Goal: Task Accomplishment & Management: Use online tool/utility

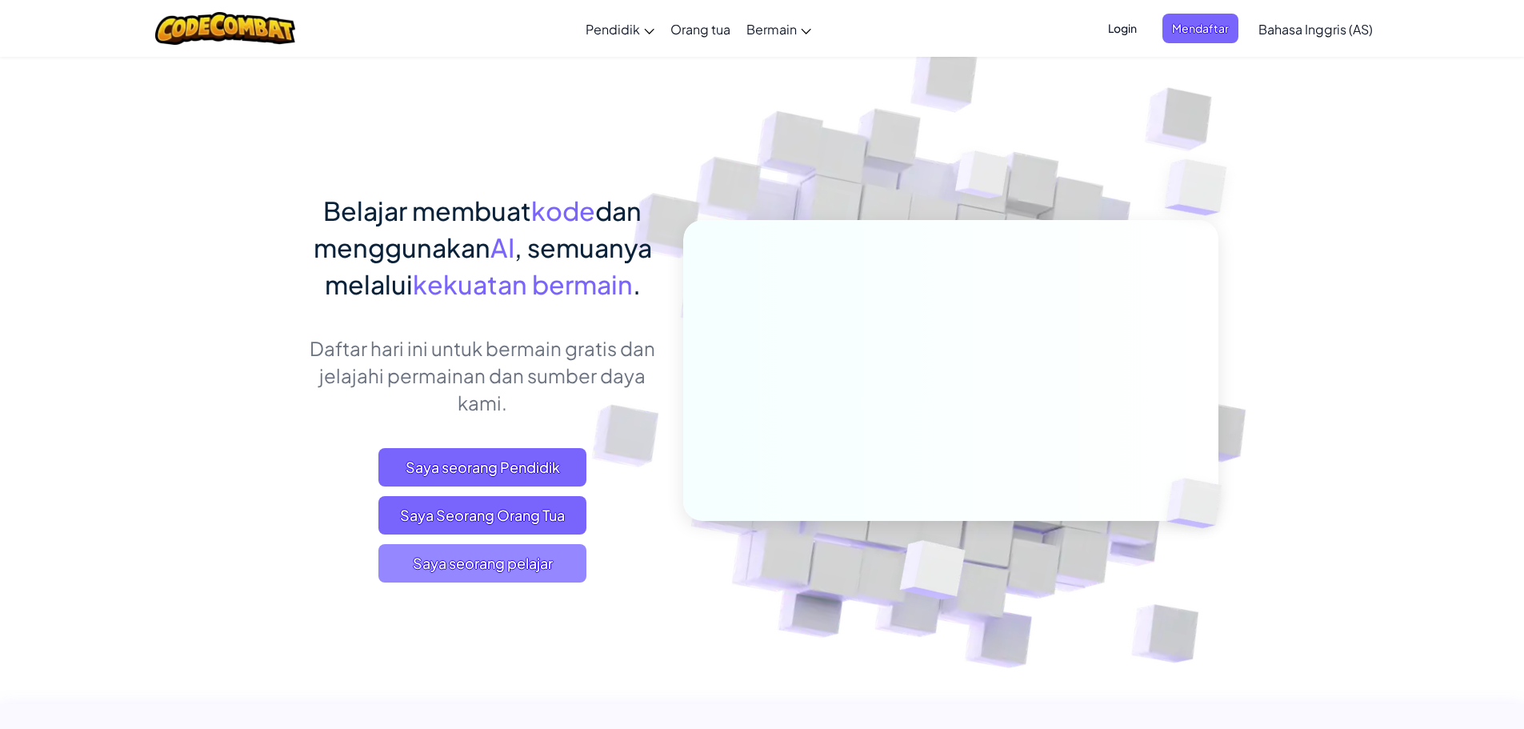
click at [435, 569] on font "Saya seorang pelajar" at bounding box center [483, 563] width 140 height 18
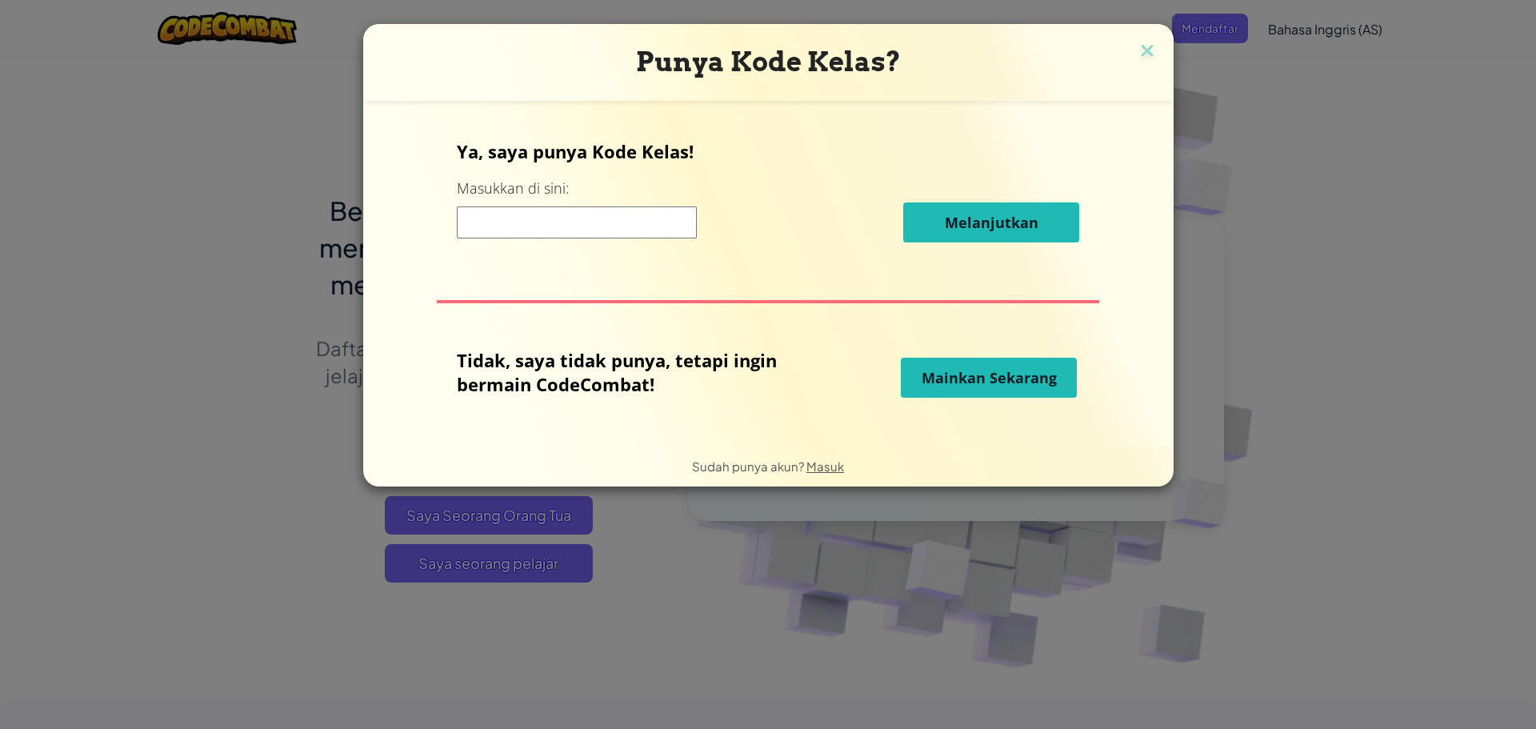
click at [1014, 386] on font "Mainkan Sekarang" at bounding box center [989, 377] width 135 height 19
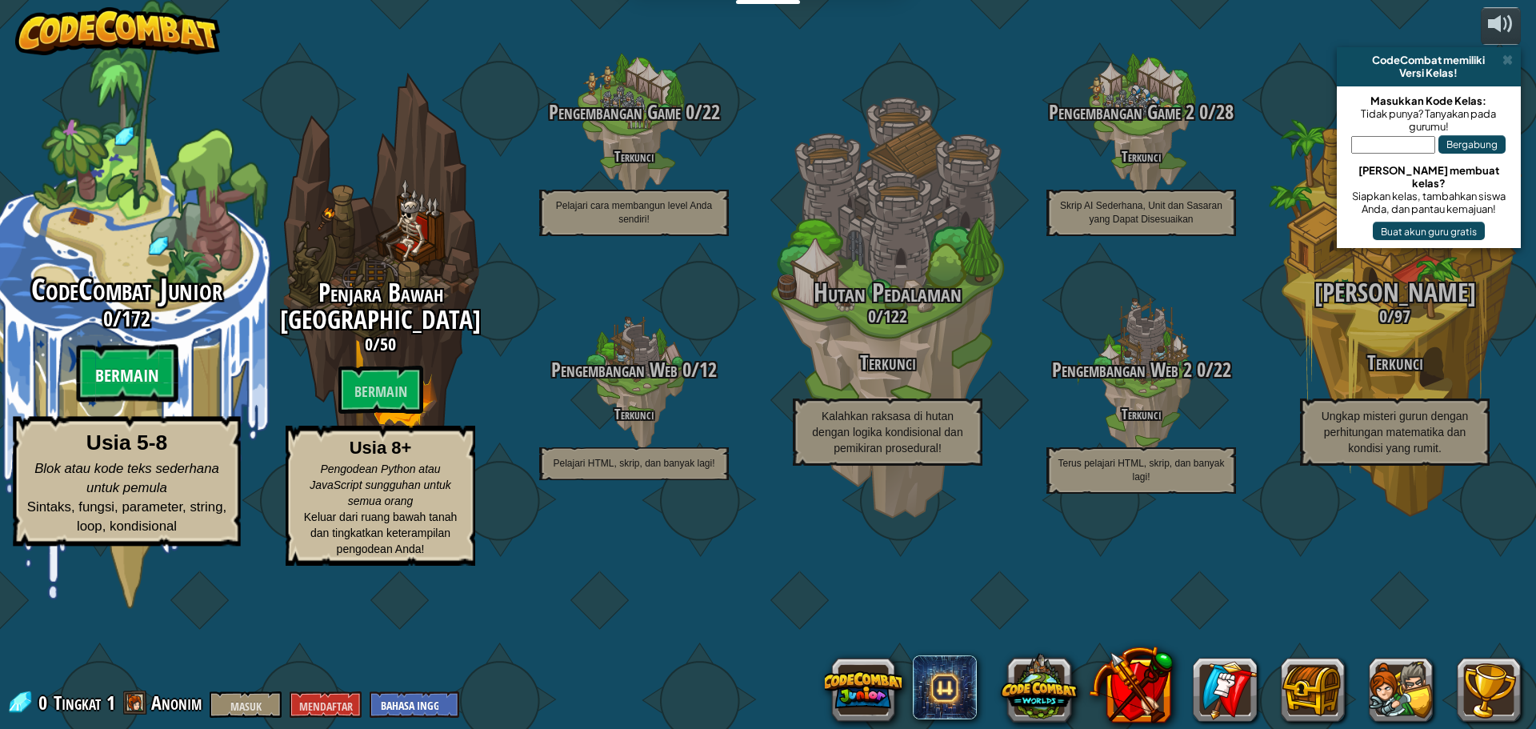
click at [97, 388] on font "Bermain" at bounding box center [126, 376] width 63 height 24
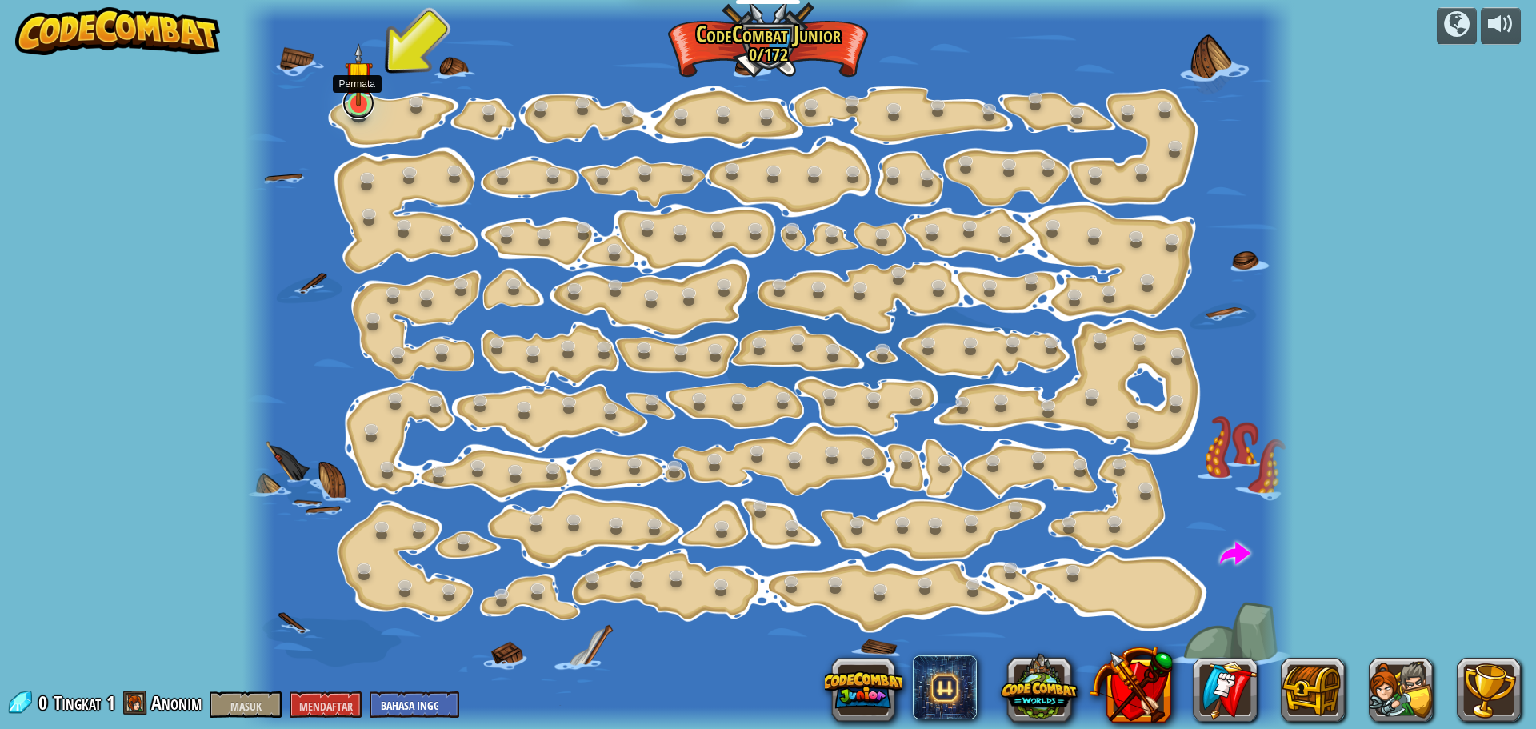
click at [351, 109] on link at bounding box center [358, 103] width 32 height 32
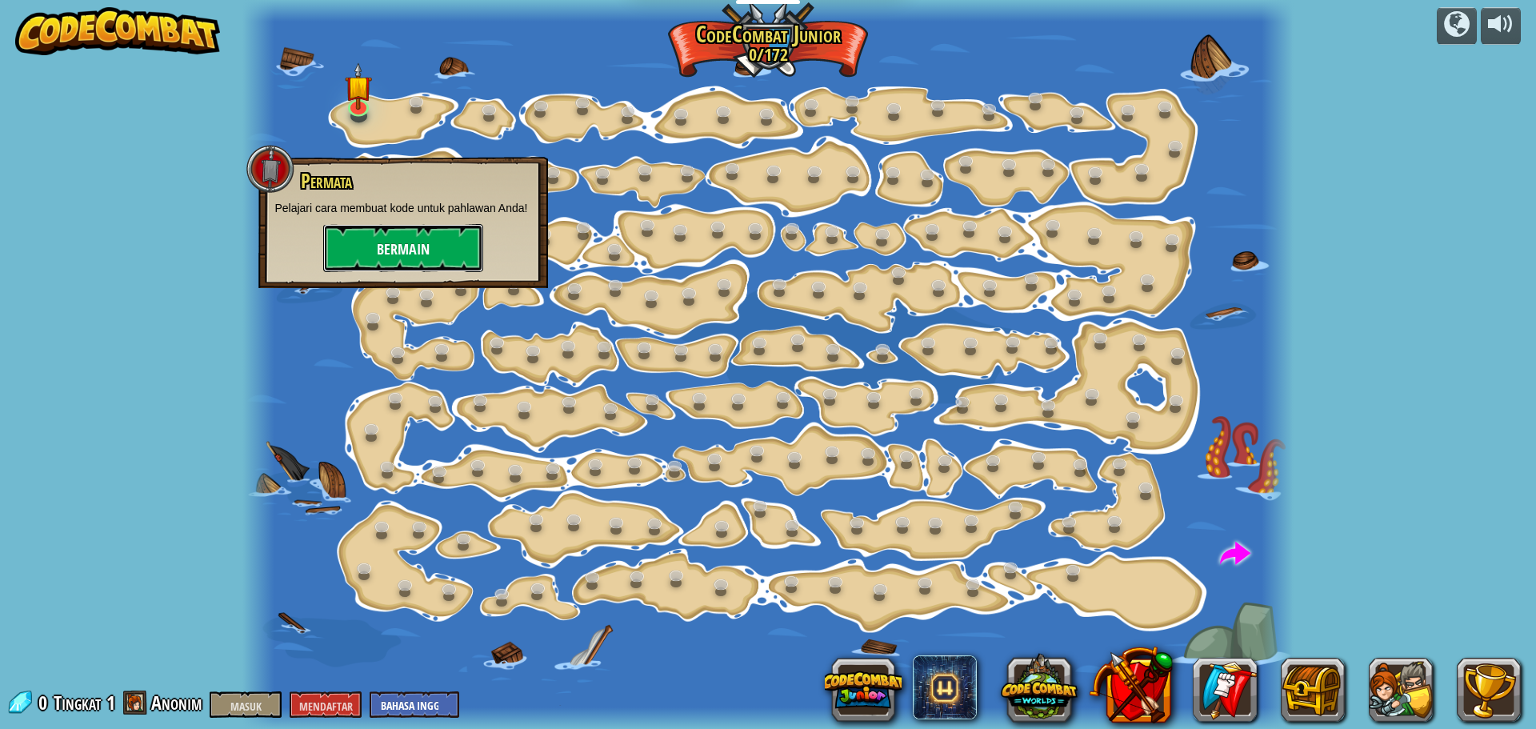
click at [418, 259] on font "Bermain" at bounding box center [403, 250] width 53 height 20
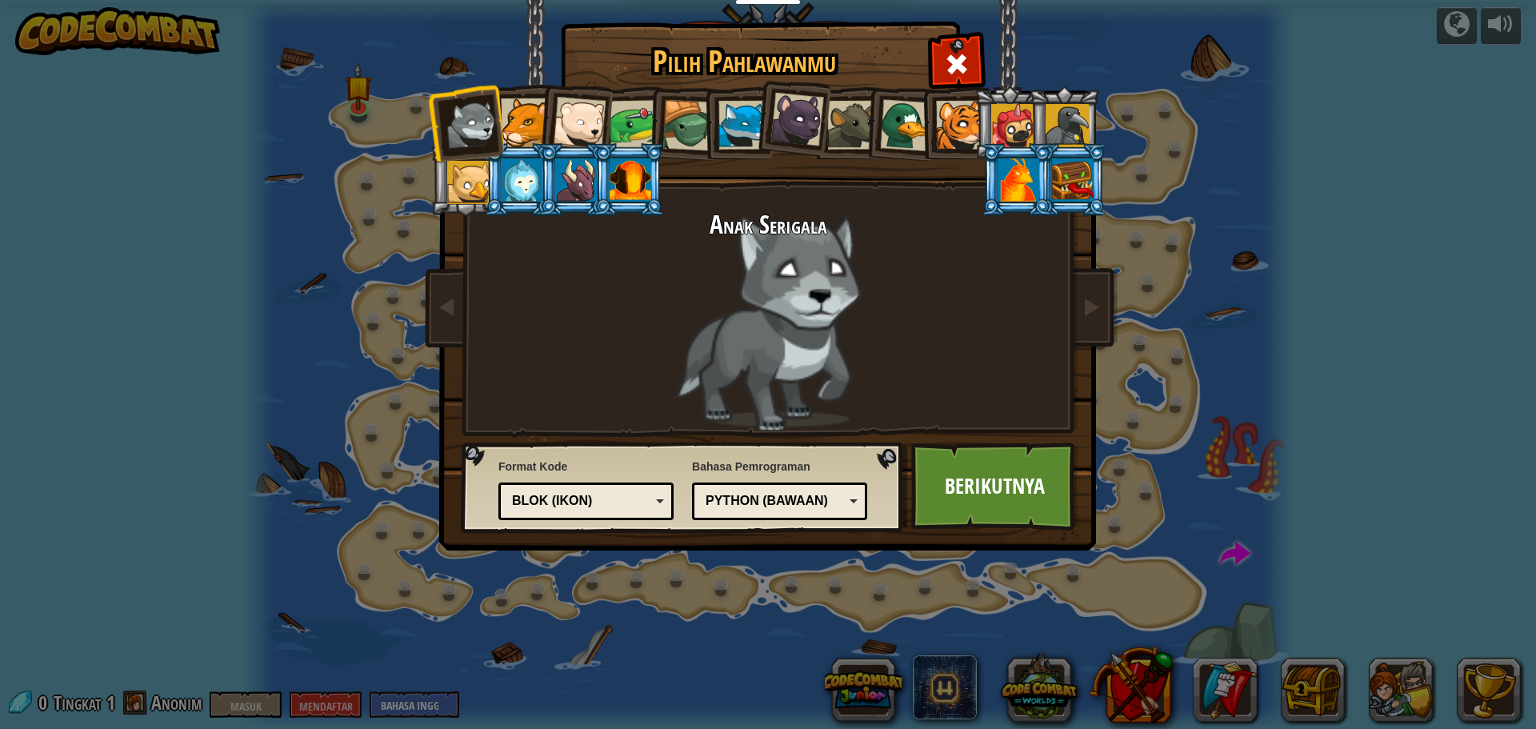
drag, startPoint x: 795, startPoint y: 305, endPoint x: 726, endPoint y: 310, distance: 69.8
click at [768, 308] on div "Anak Serigala" at bounding box center [768, 321] width 600 height 220
click at [525, 106] on div at bounding box center [525, 122] width 49 height 49
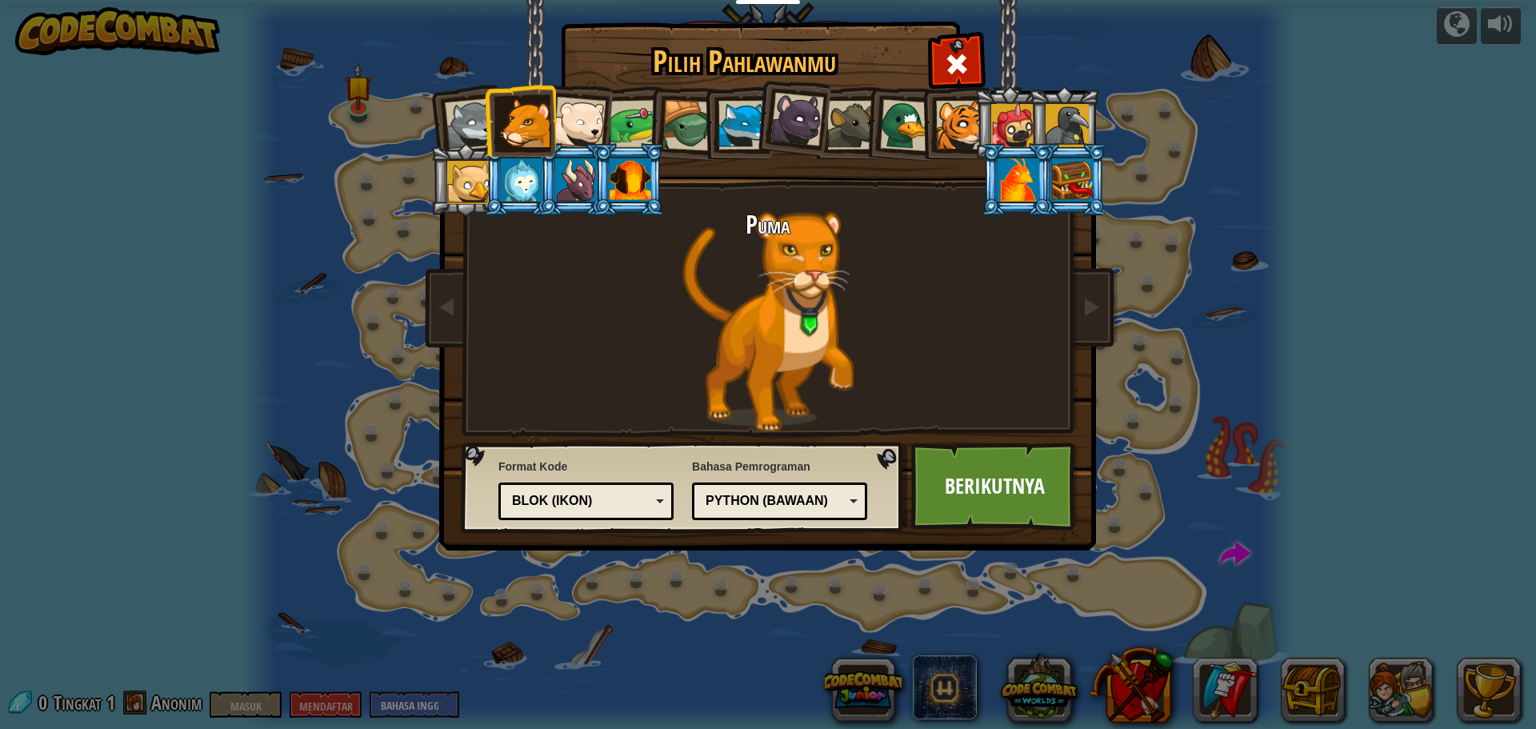
click at [587, 124] on div at bounding box center [579, 123] width 53 height 53
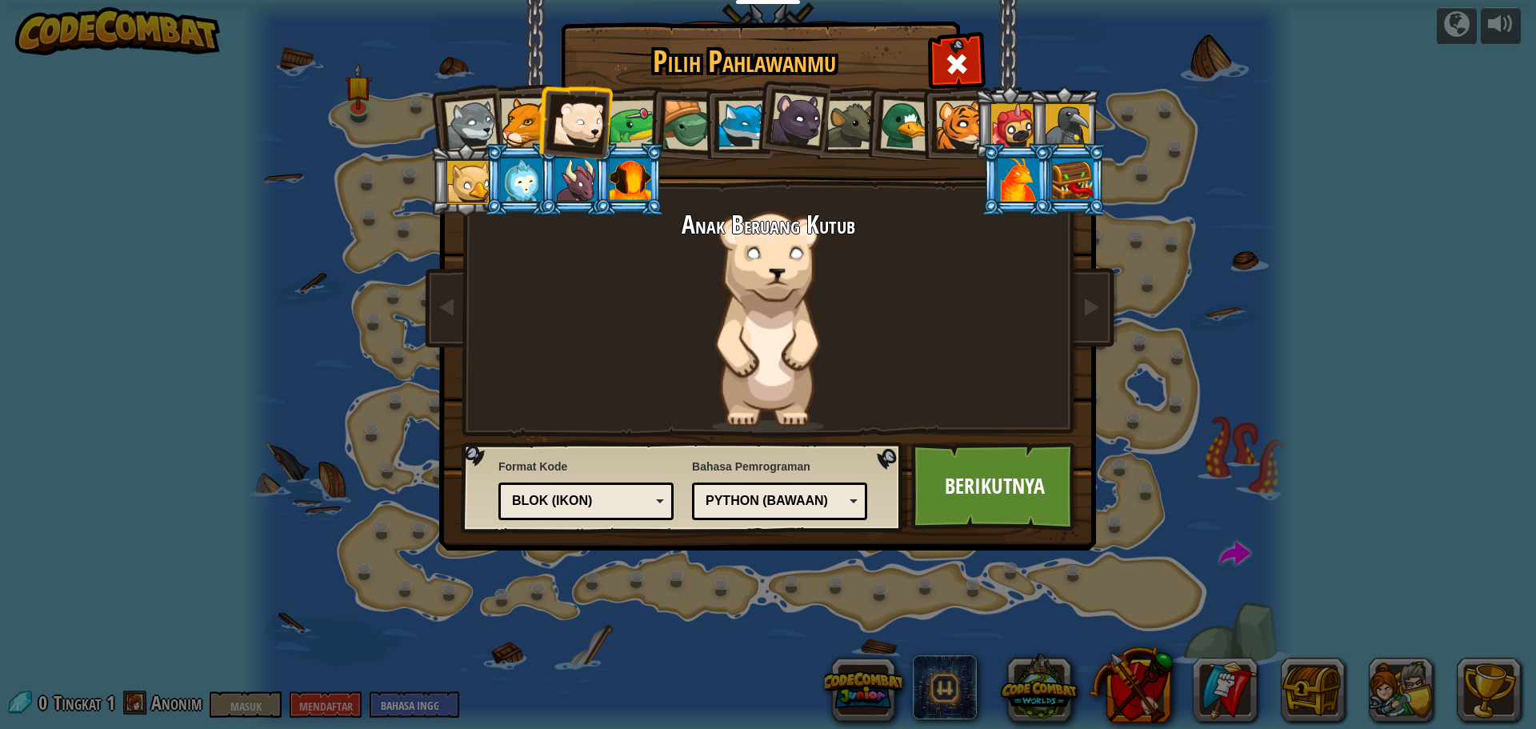
click at [667, 121] on div at bounding box center [687, 125] width 51 height 51
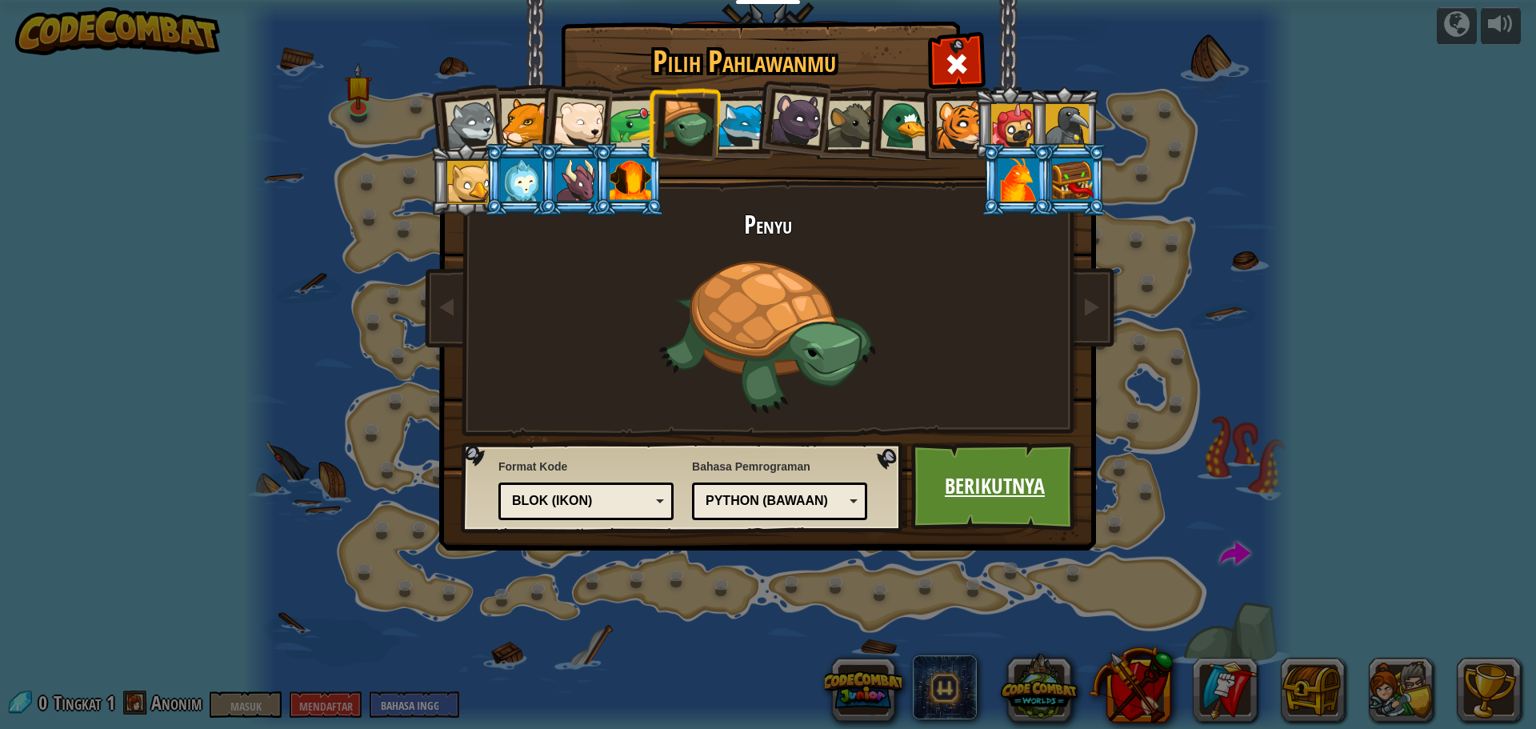
click at [985, 471] on font "Berikutnya" at bounding box center [995, 485] width 100 height 29
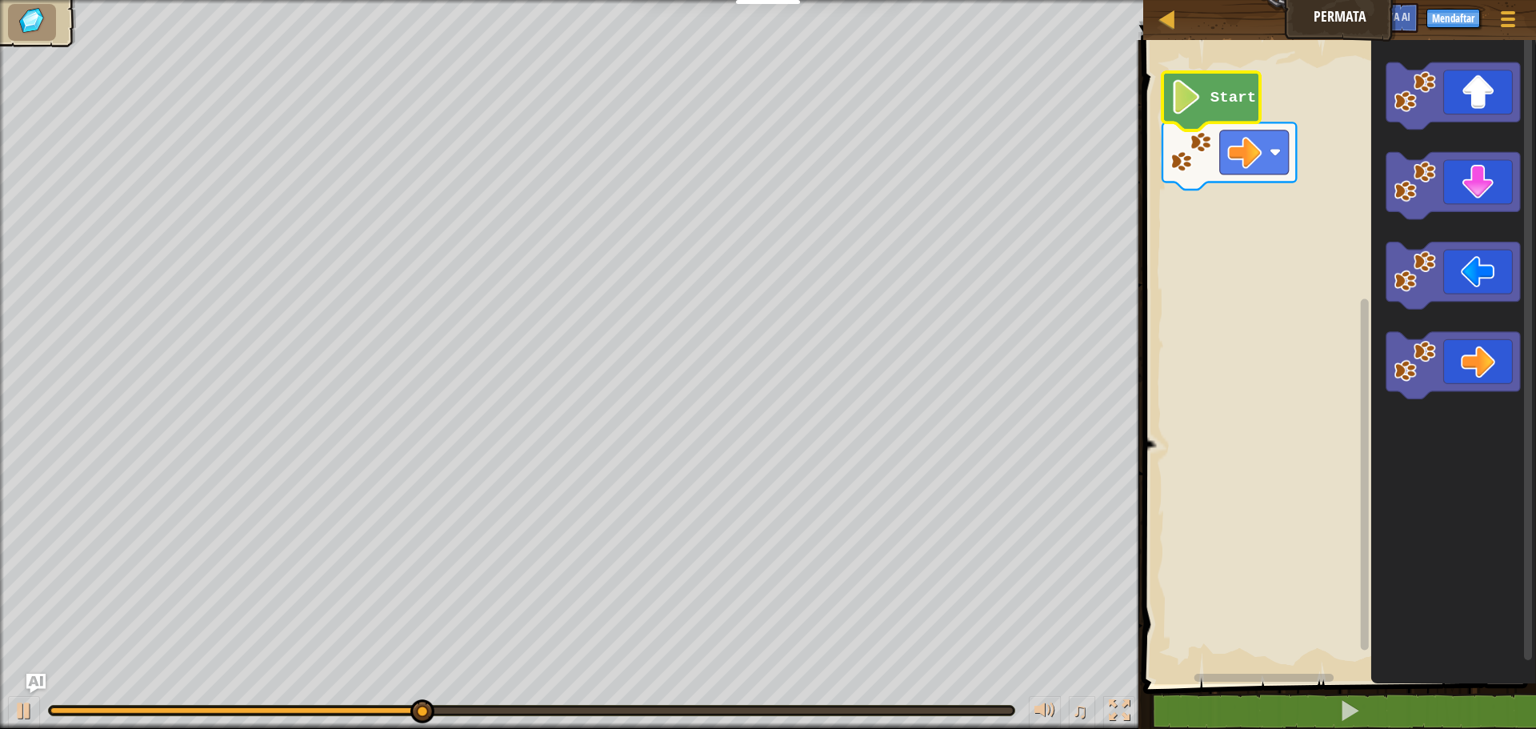
click at [1194, 101] on image "Ruang Kerja Blockly" at bounding box center [1186, 97] width 33 height 34
click at [1264, 150] on rect "Ruang Kerja Blockly" at bounding box center [1254, 152] width 69 height 44
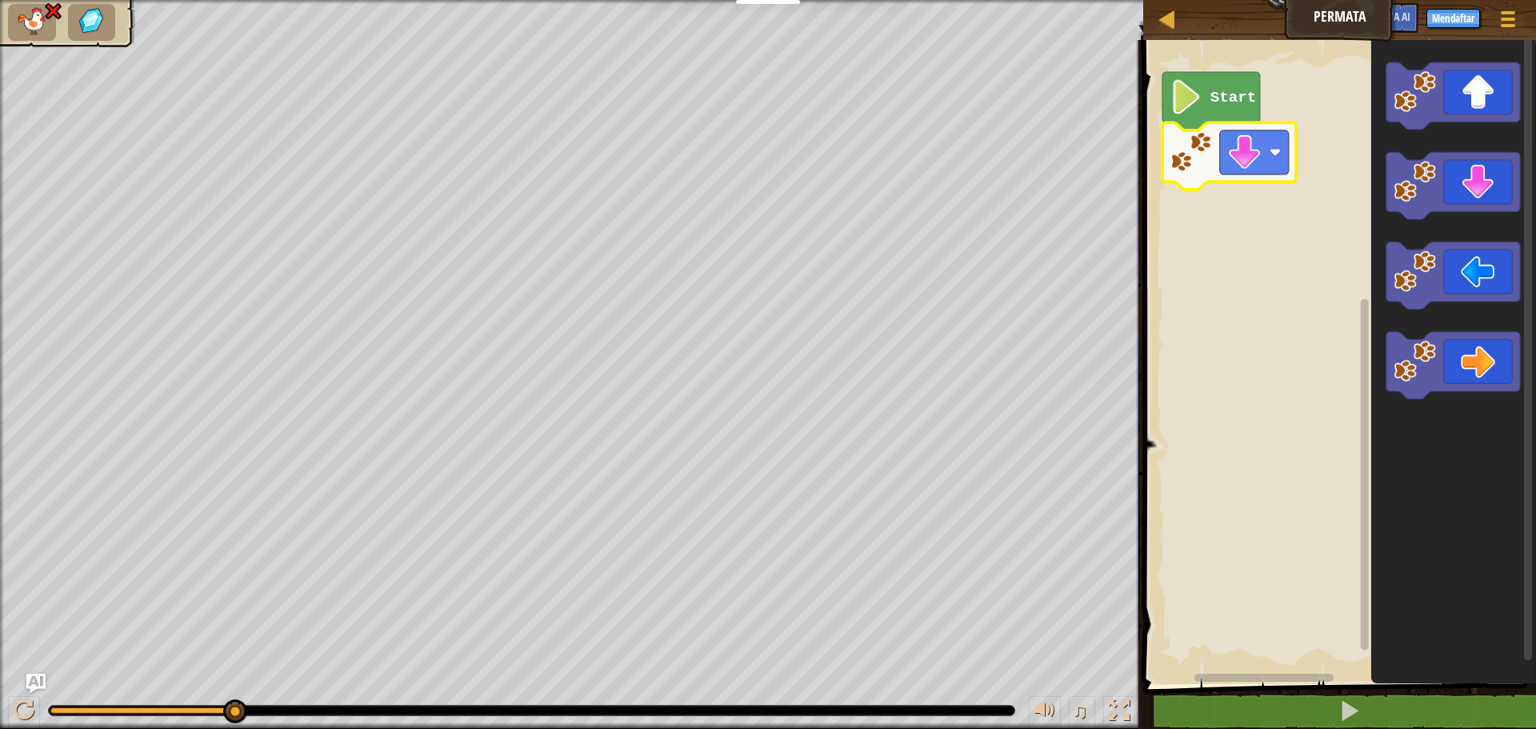
click at [50, 23] on li at bounding box center [32, 22] width 48 height 37
click at [109, 30] on li at bounding box center [92, 22] width 48 height 37
click at [1215, 117] on icon "Ruang Kerja Blockly" at bounding box center [1211, 101] width 98 height 58
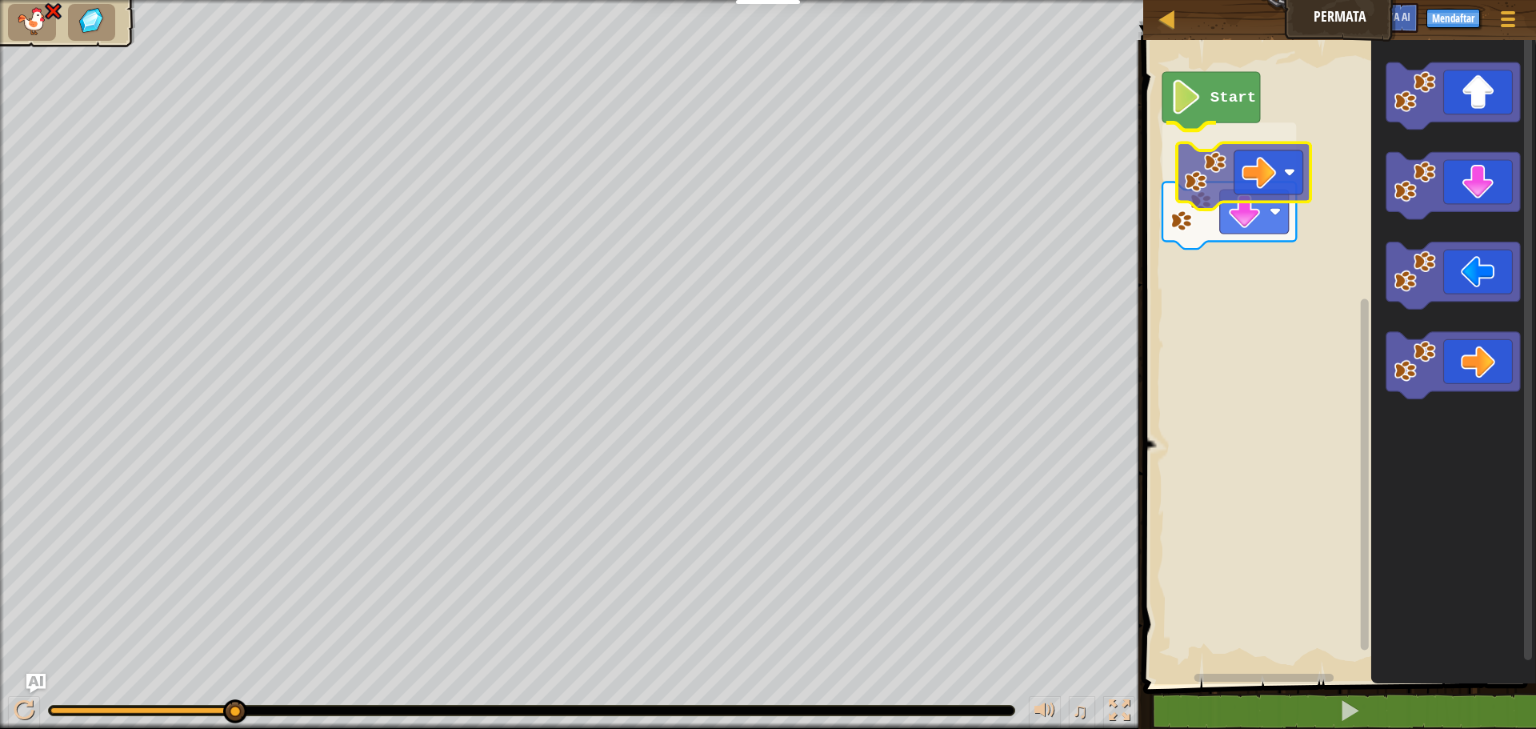
click at [1230, 178] on div "Start" at bounding box center [1337, 358] width 398 height 652
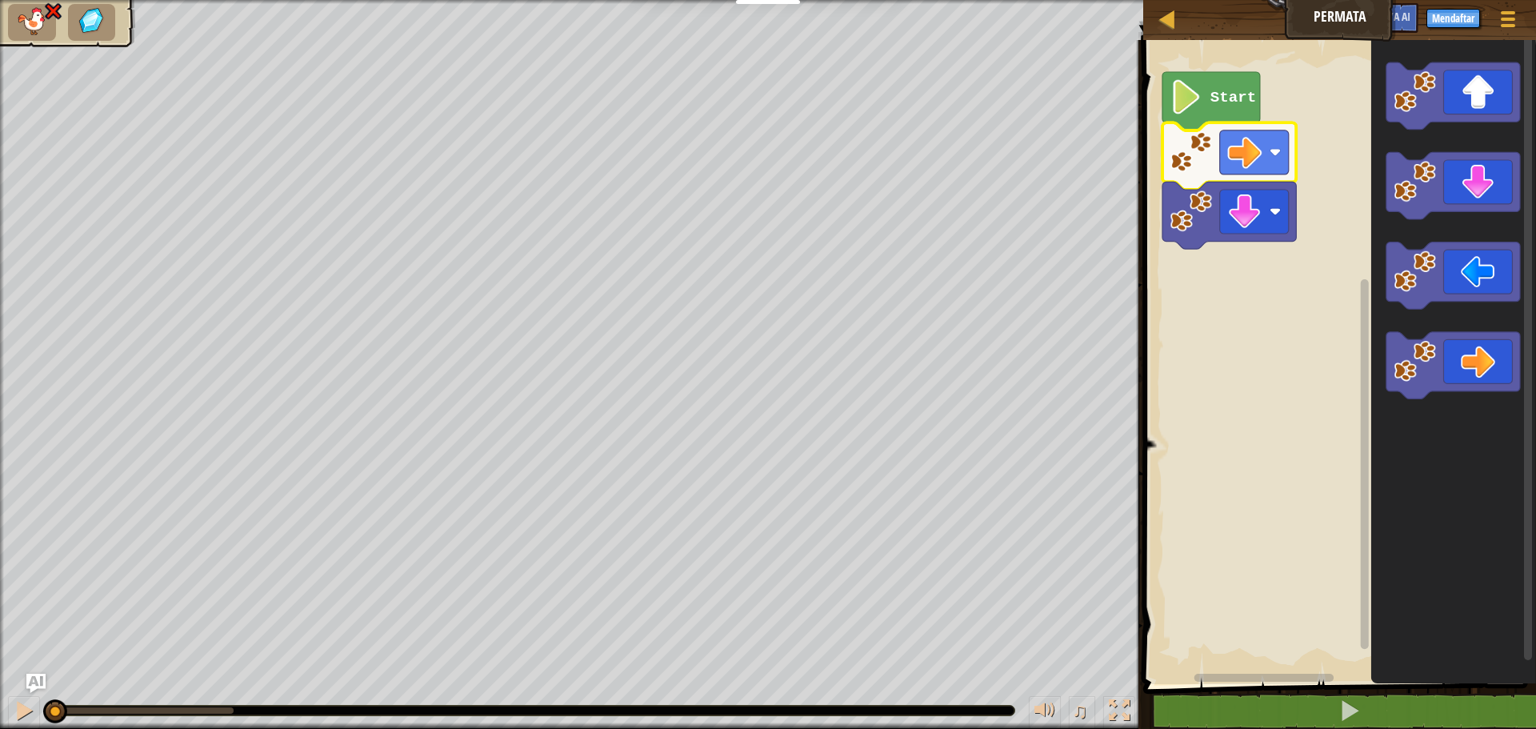
click at [1222, 173] on rect "Ruang Kerja Blockly" at bounding box center [1254, 152] width 69 height 44
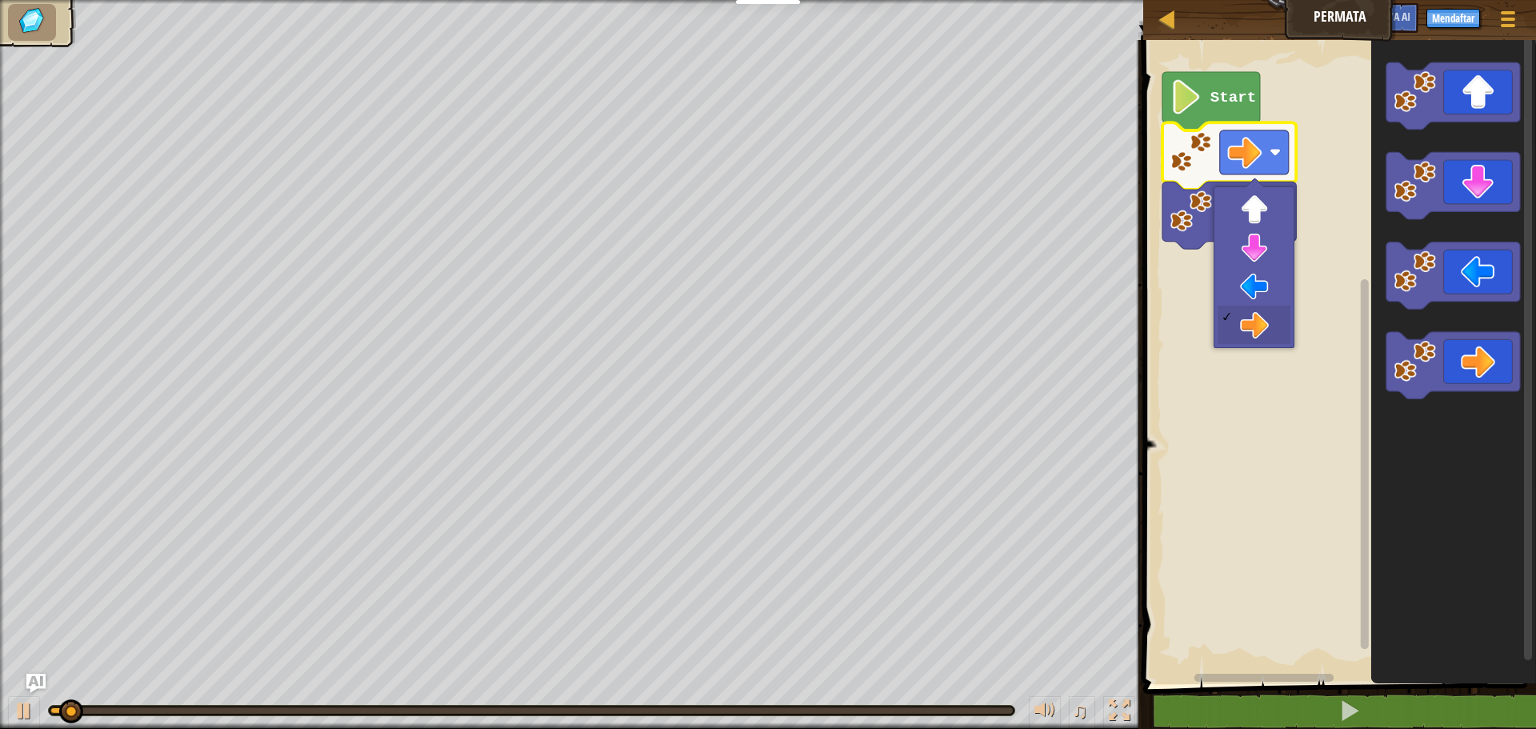
click at [1379, 342] on icon "Ruang Kerja Blockly" at bounding box center [1453, 358] width 165 height 652
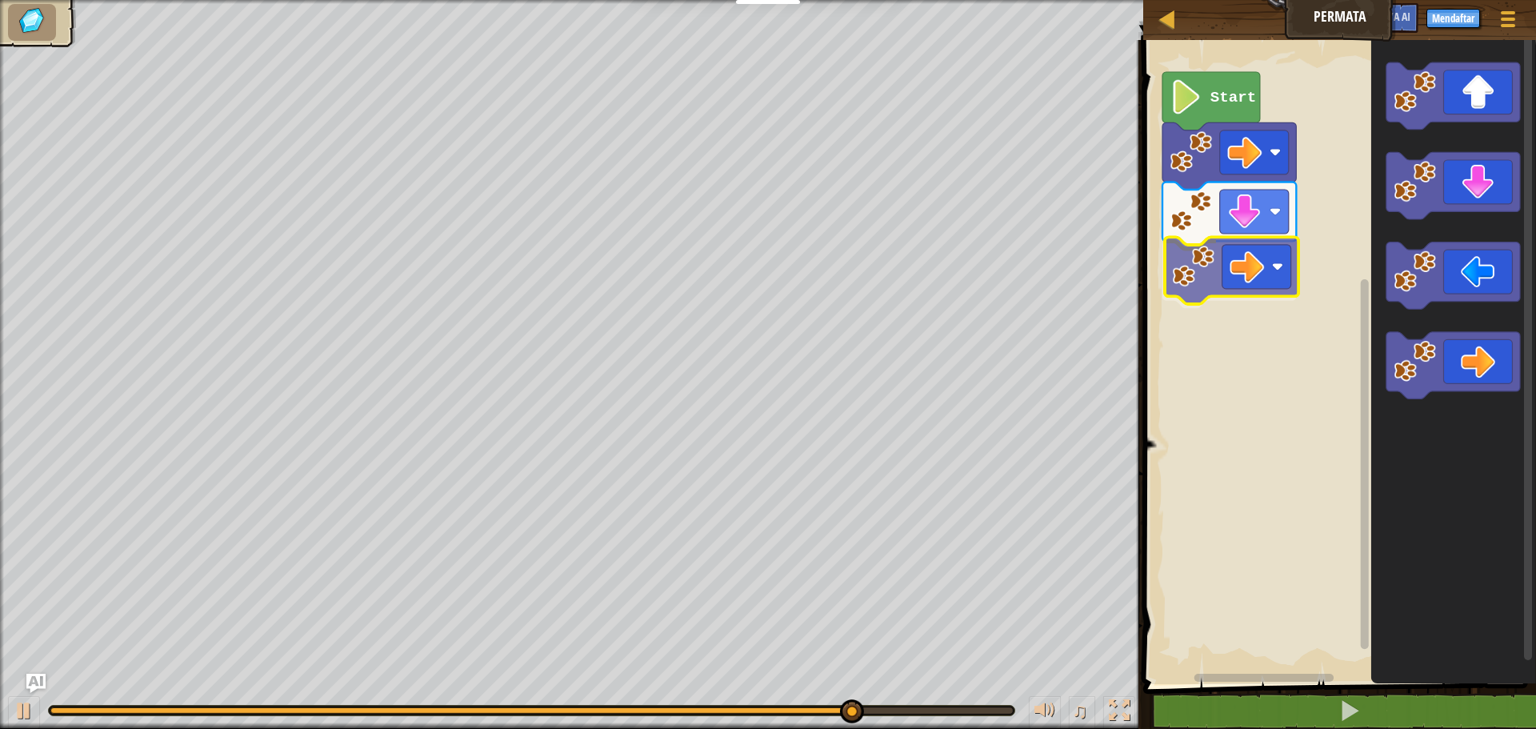
click at [1267, 270] on div "Start" at bounding box center [1337, 358] width 398 height 652
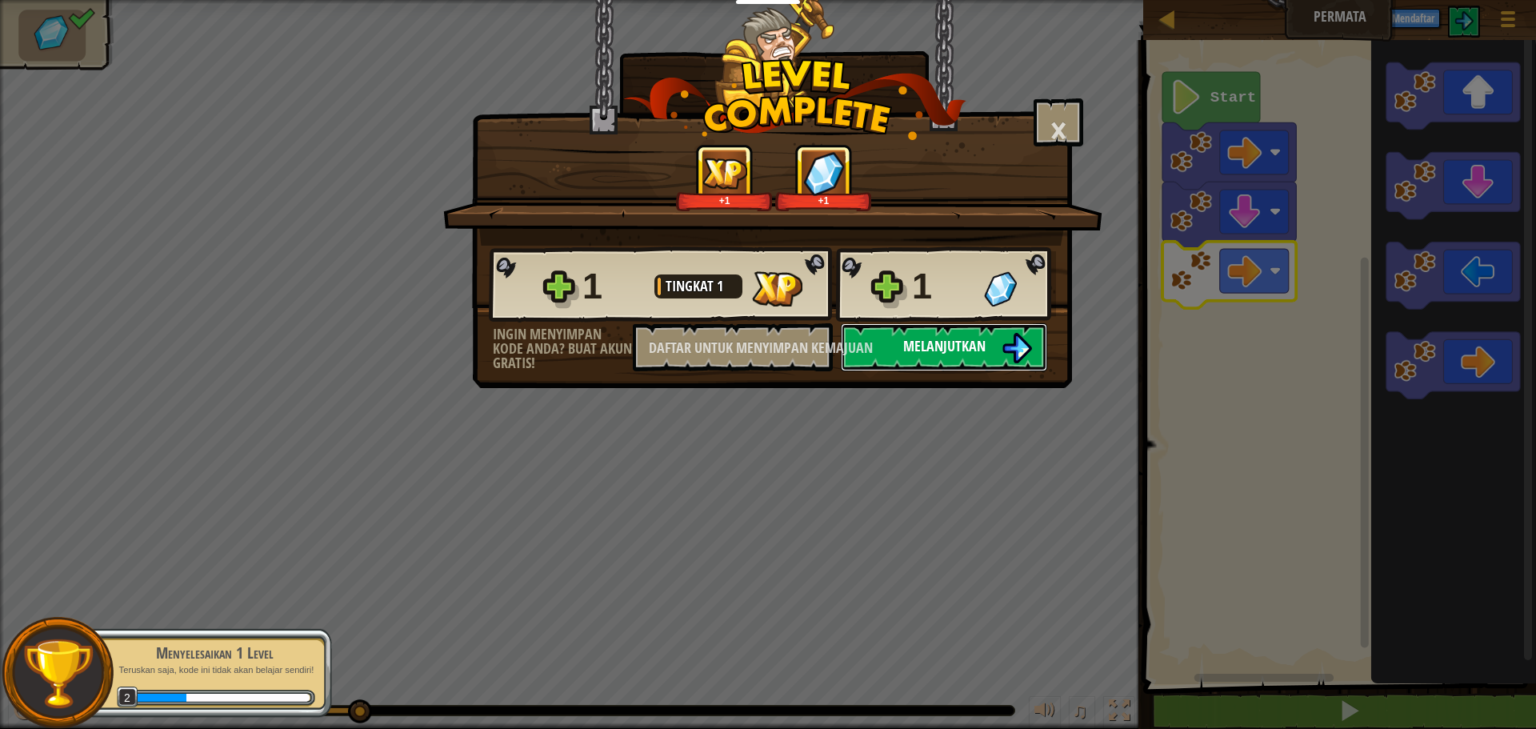
click at [982, 343] on font "Melanjutkan" at bounding box center [944, 346] width 82 height 20
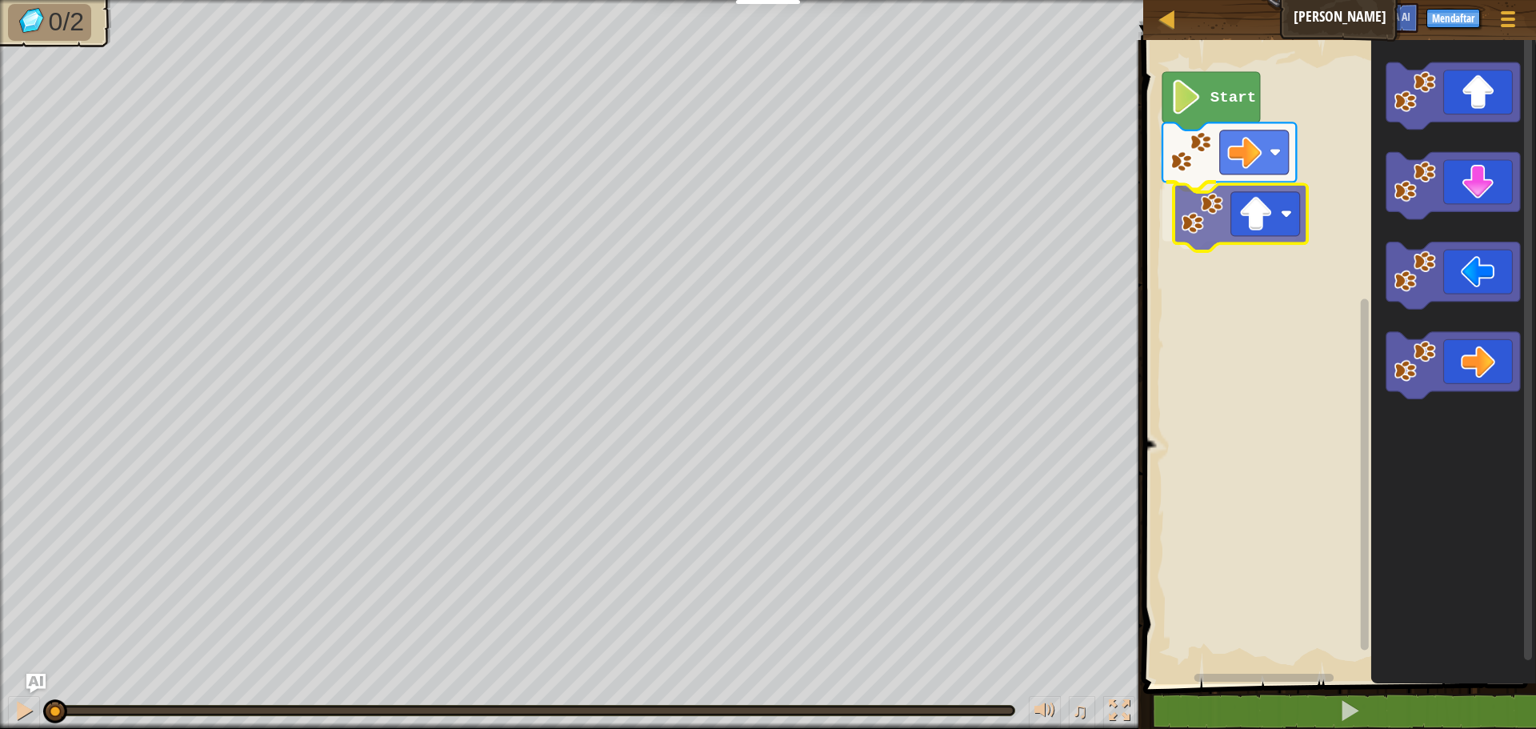
click at [1249, 202] on div "Start" at bounding box center [1337, 358] width 398 height 652
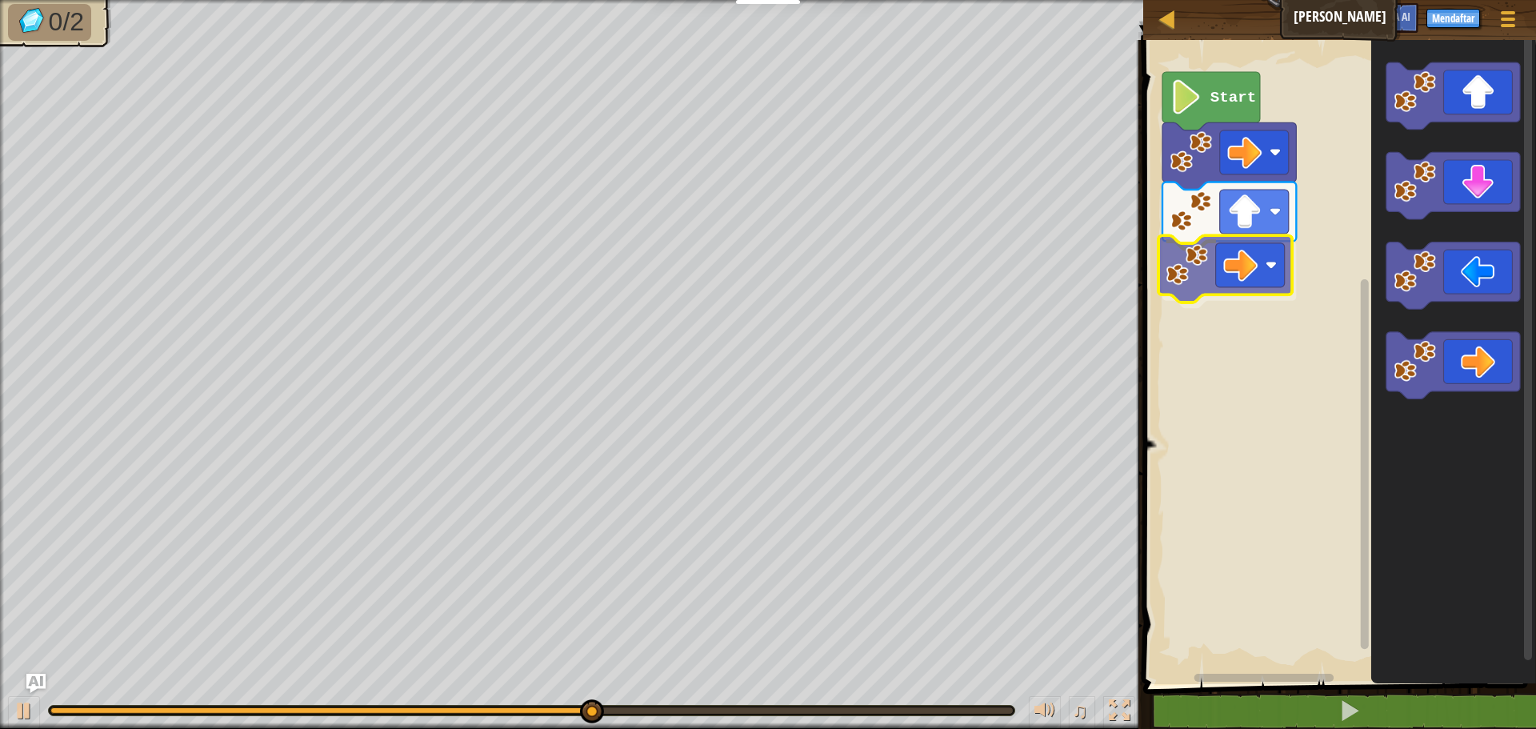
click at [1216, 267] on div "Start" at bounding box center [1337, 358] width 398 height 652
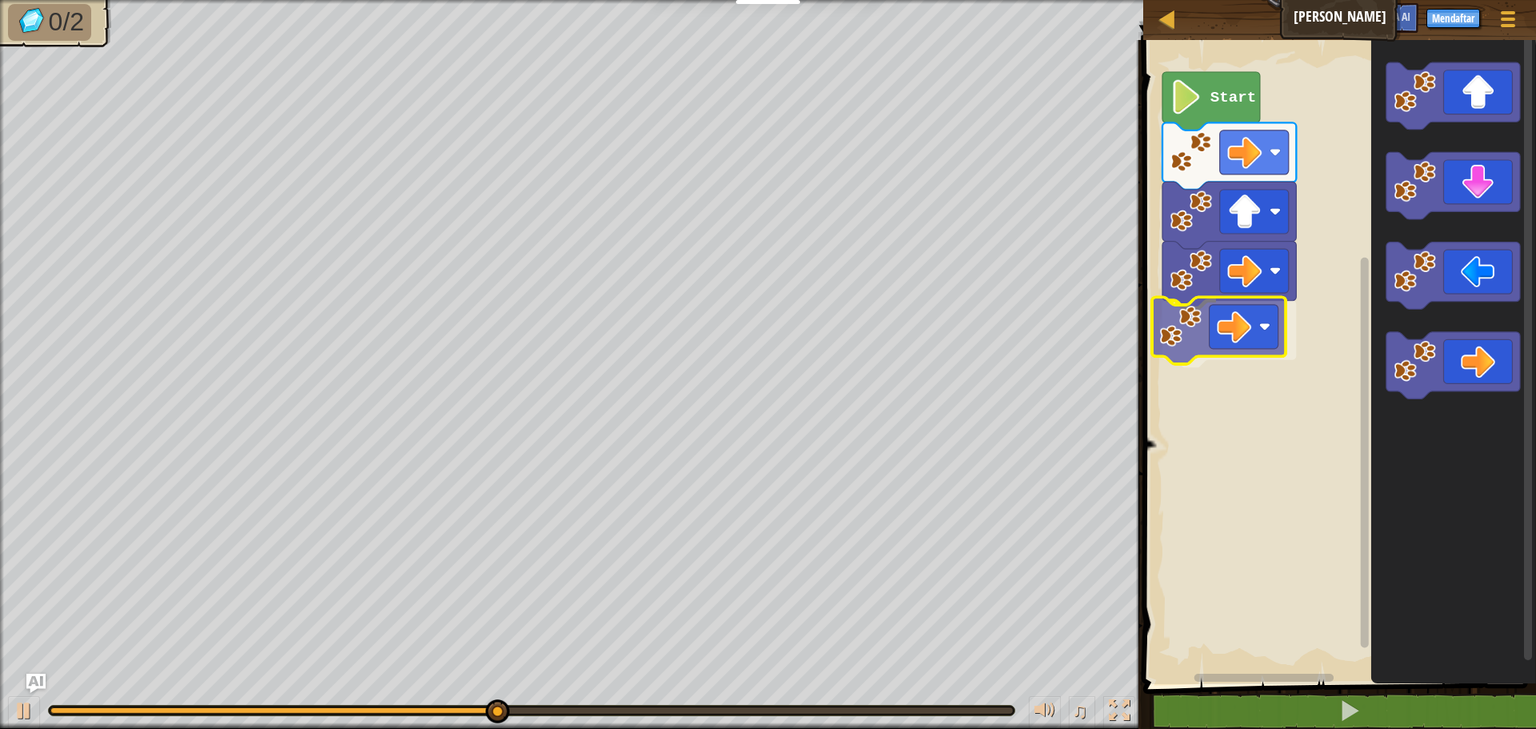
click at [1210, 326] on div "Start" at bounding box center [1337, 358] width 398 height 652
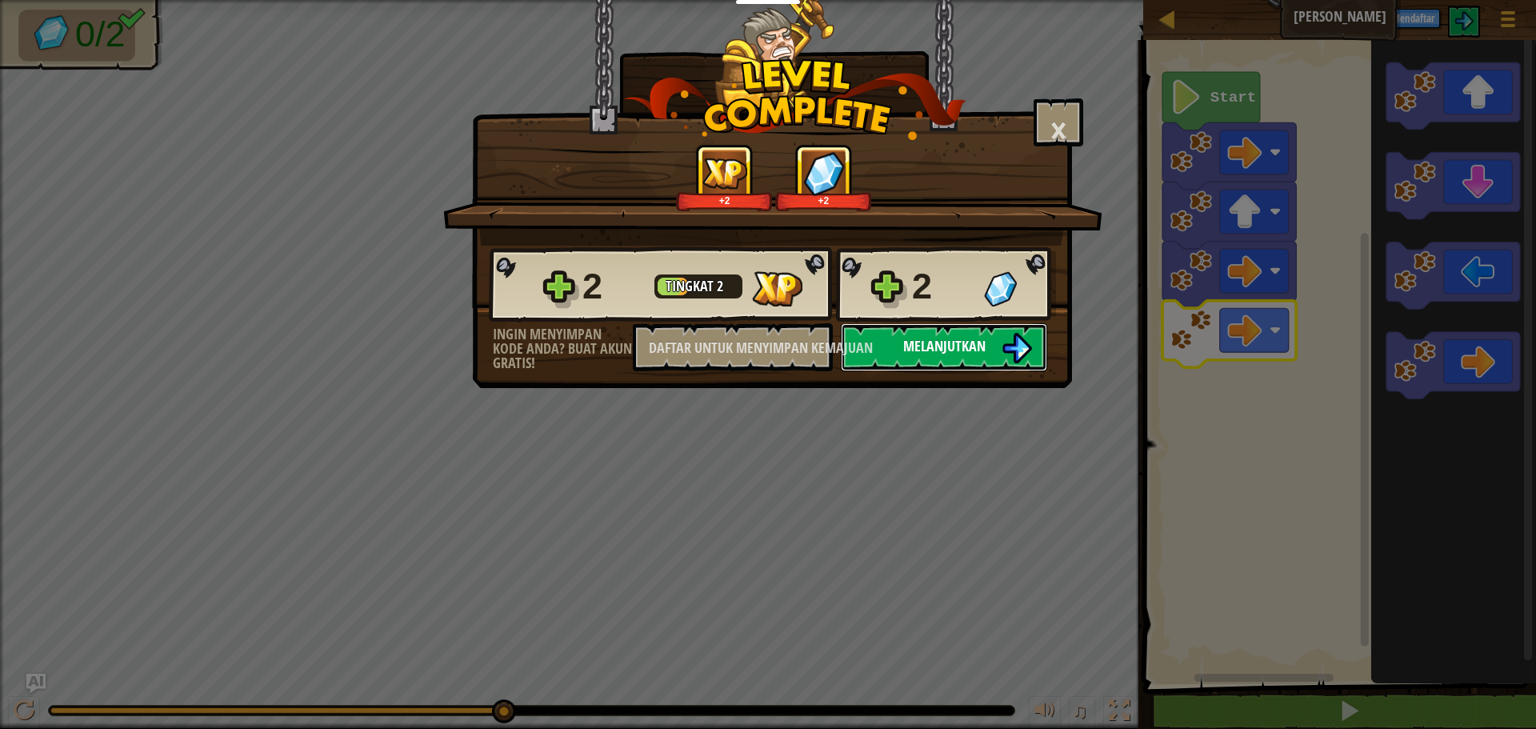
click at [927, 348] on font "Melanjutkan" at bounding box center [944, 346] width 82 height 20
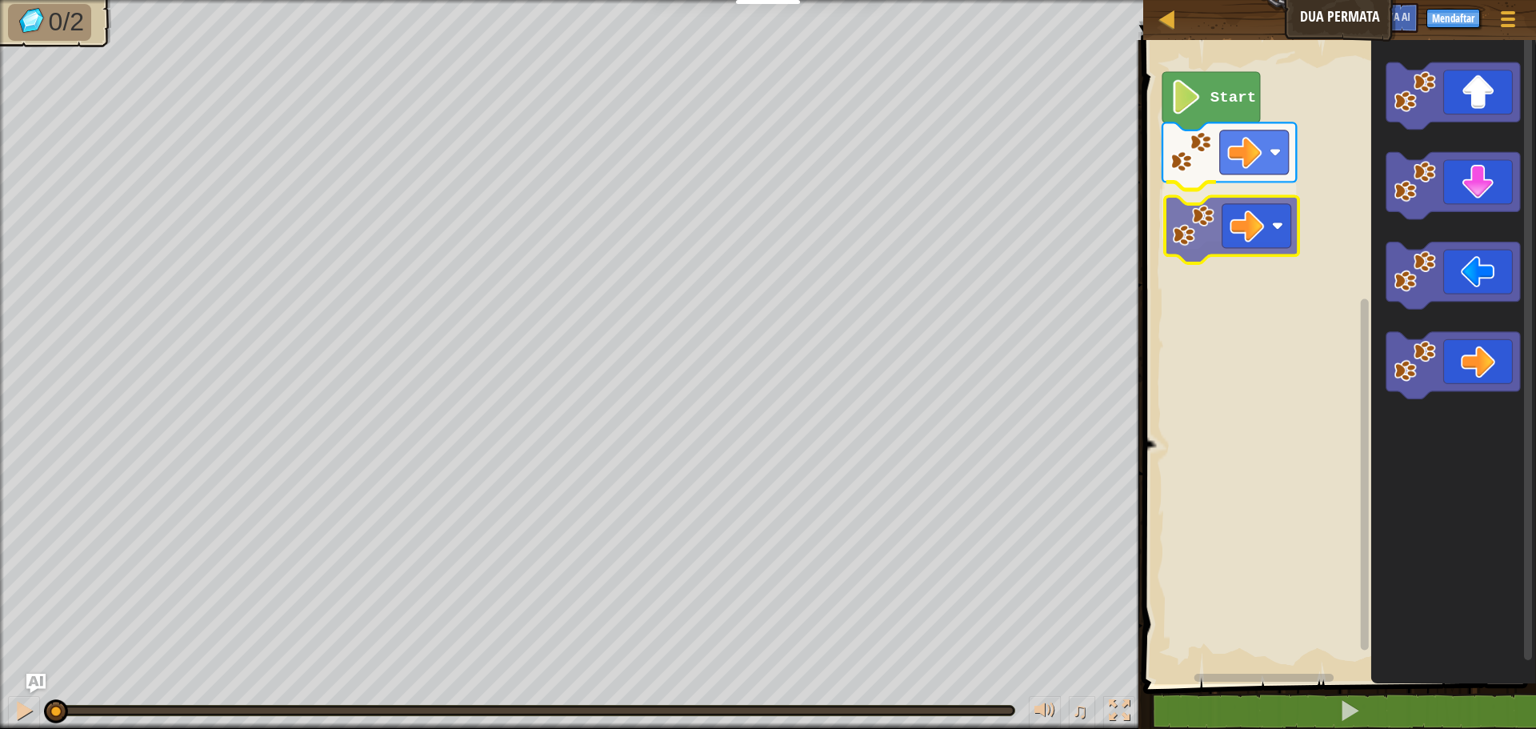
click at [1243, 222] on div "Start" at bounding box center [1337, 358] width 398 height 652
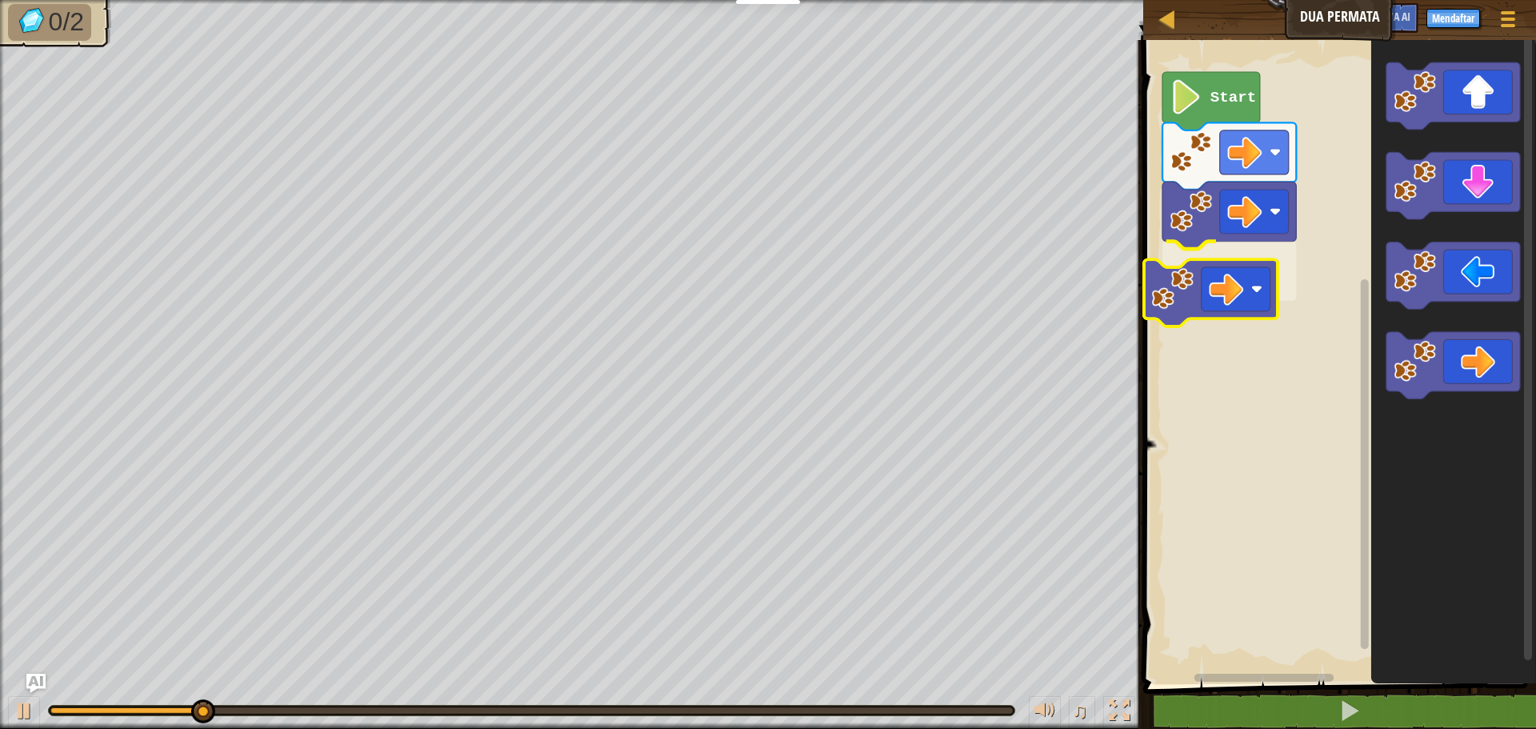
click at [1226, 280] on div "Start" at bounding box center [1337, 358] width 398 height 652
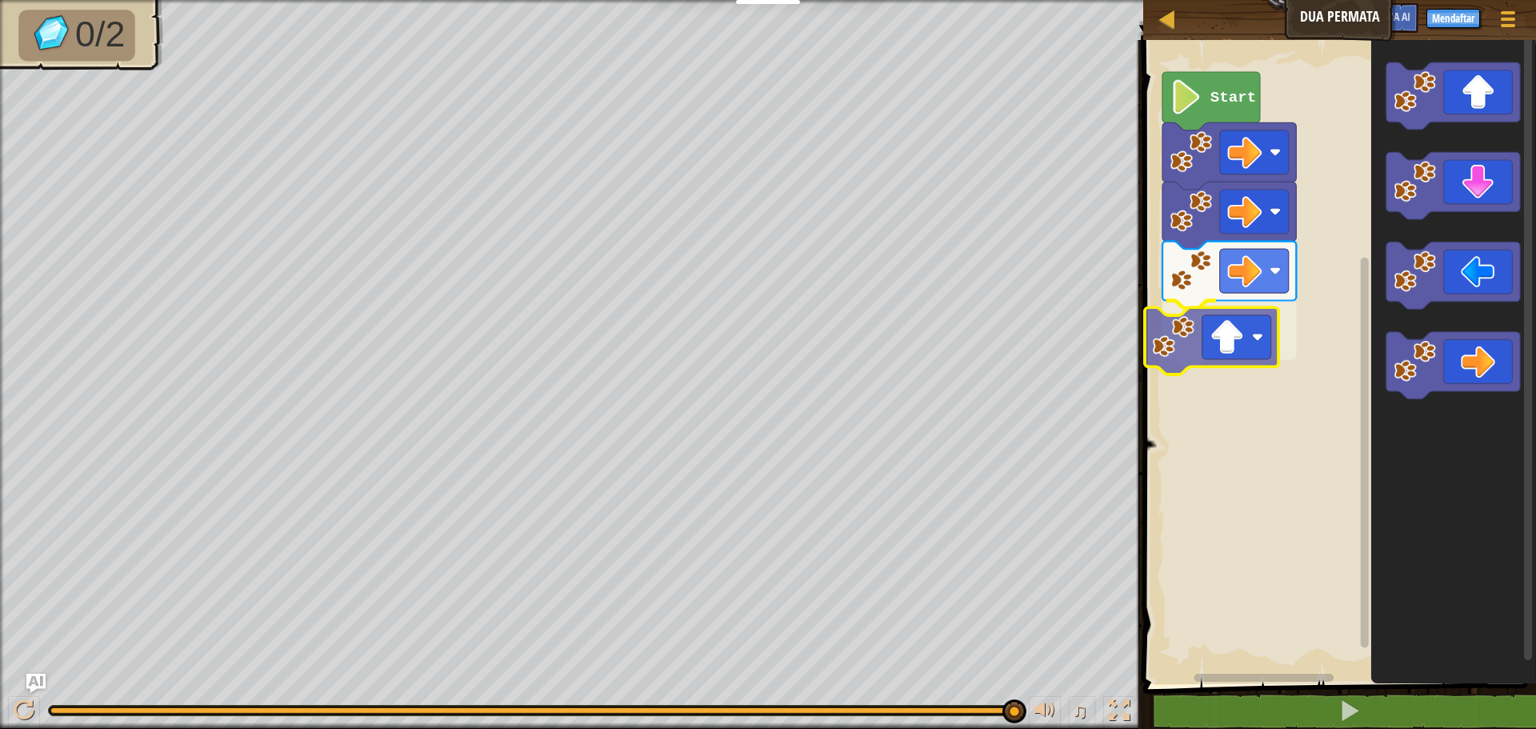
click at [1230, 340] on div "Start" at bounding box center [1337, 358] width 398 height 652
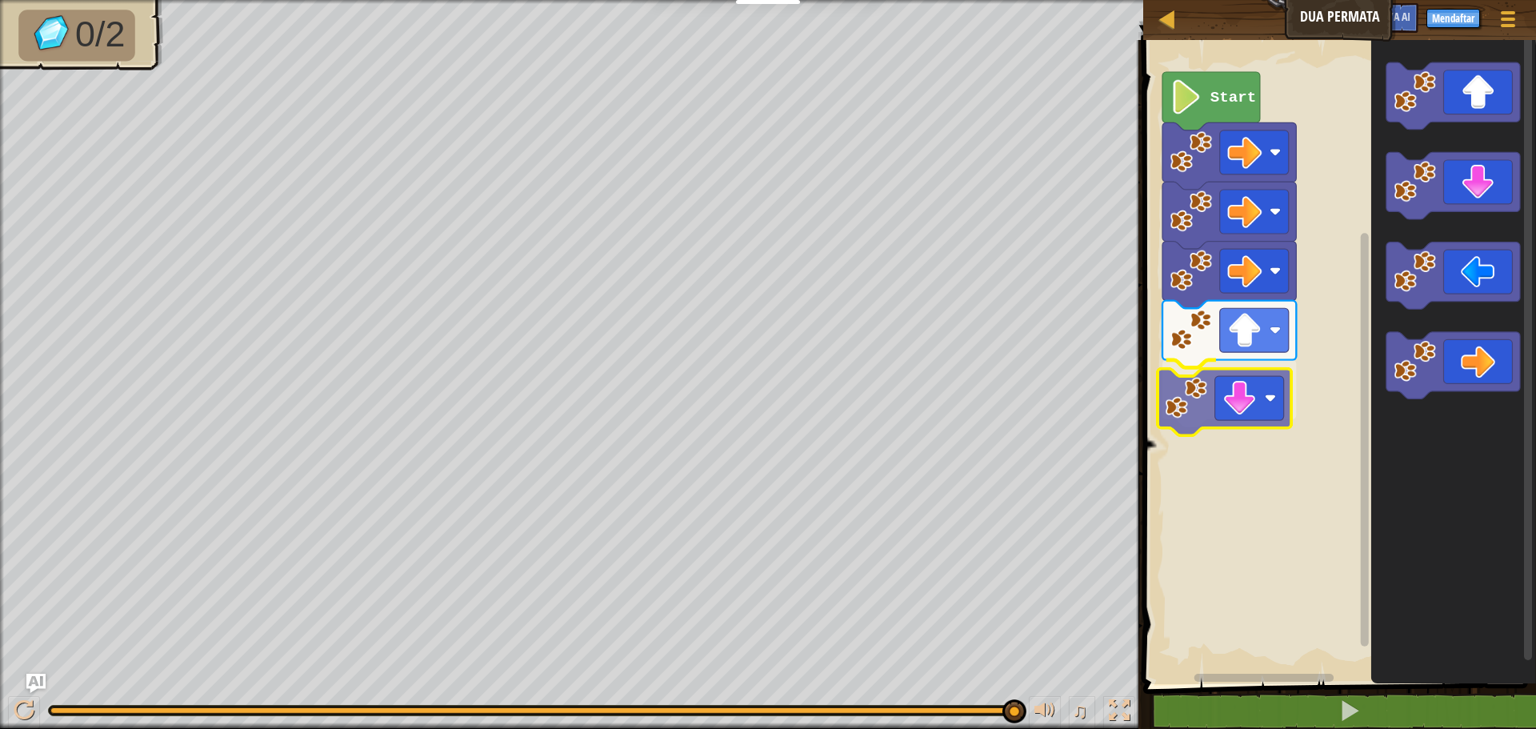
click at [1216, 409] on div "Start" at bounding box center [1337, 358] width 398 height 652
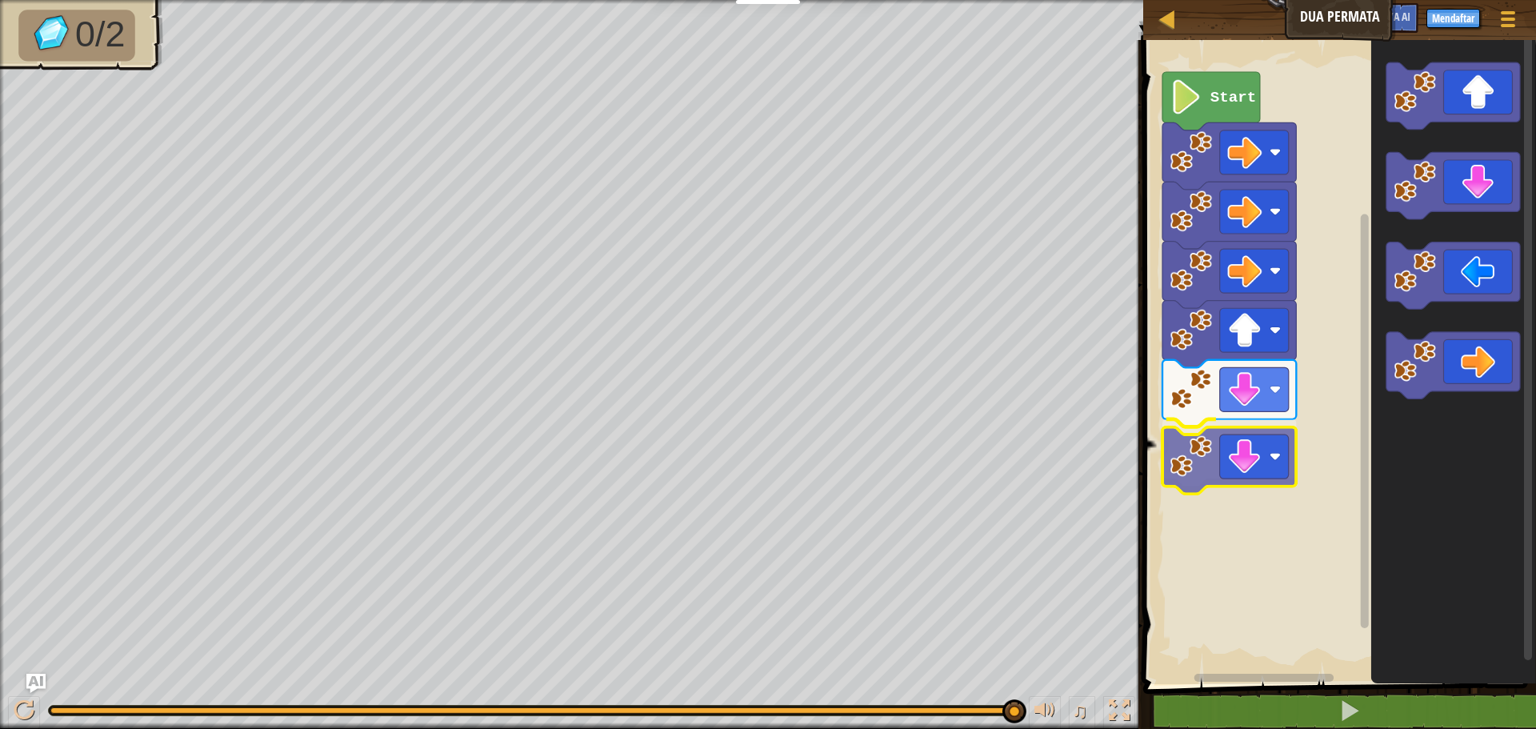
click at [1271, 446] on div "Start" at bounding box center [1337, 358] width 398 height 652
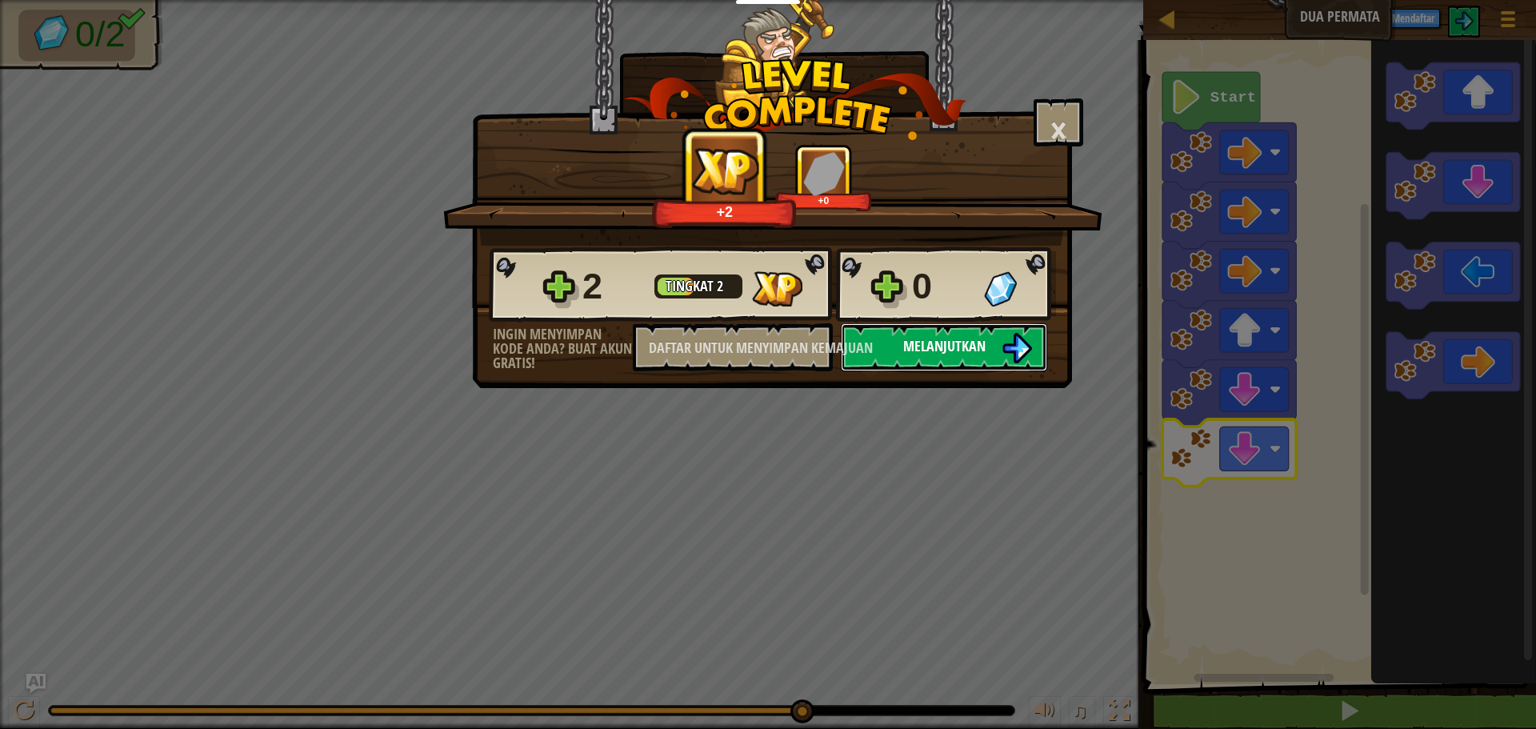
click at [927, 343] on font "Melanjutkan" at bounding box center [944, 346] width 82 height 20
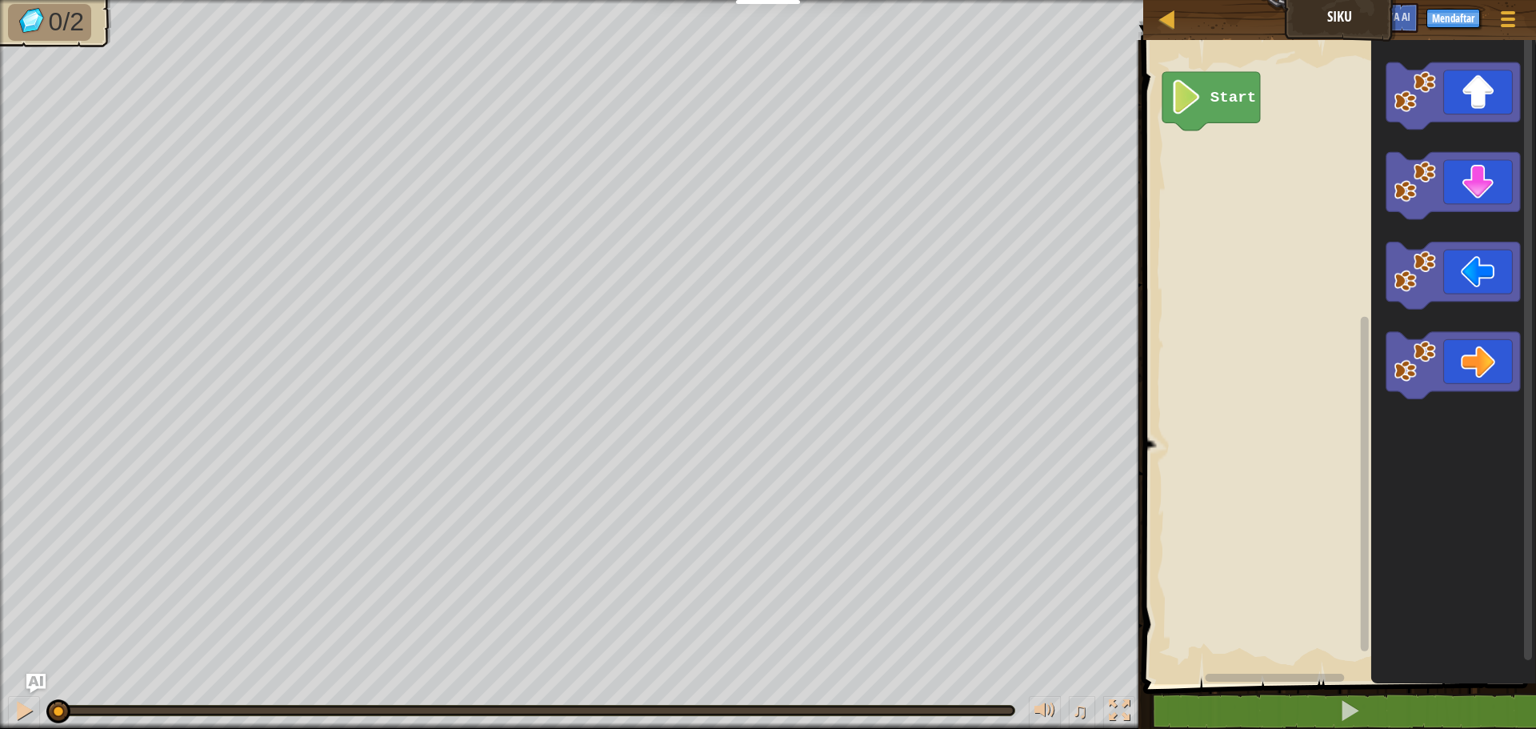
click at [1395, 189] on g "Ruang Kerja Blockly" at bounding box center [1454, 186] width 134 height 67
click at [1216, 140] on div "Start" at bounding box center [1337, 358] width 398 height 652
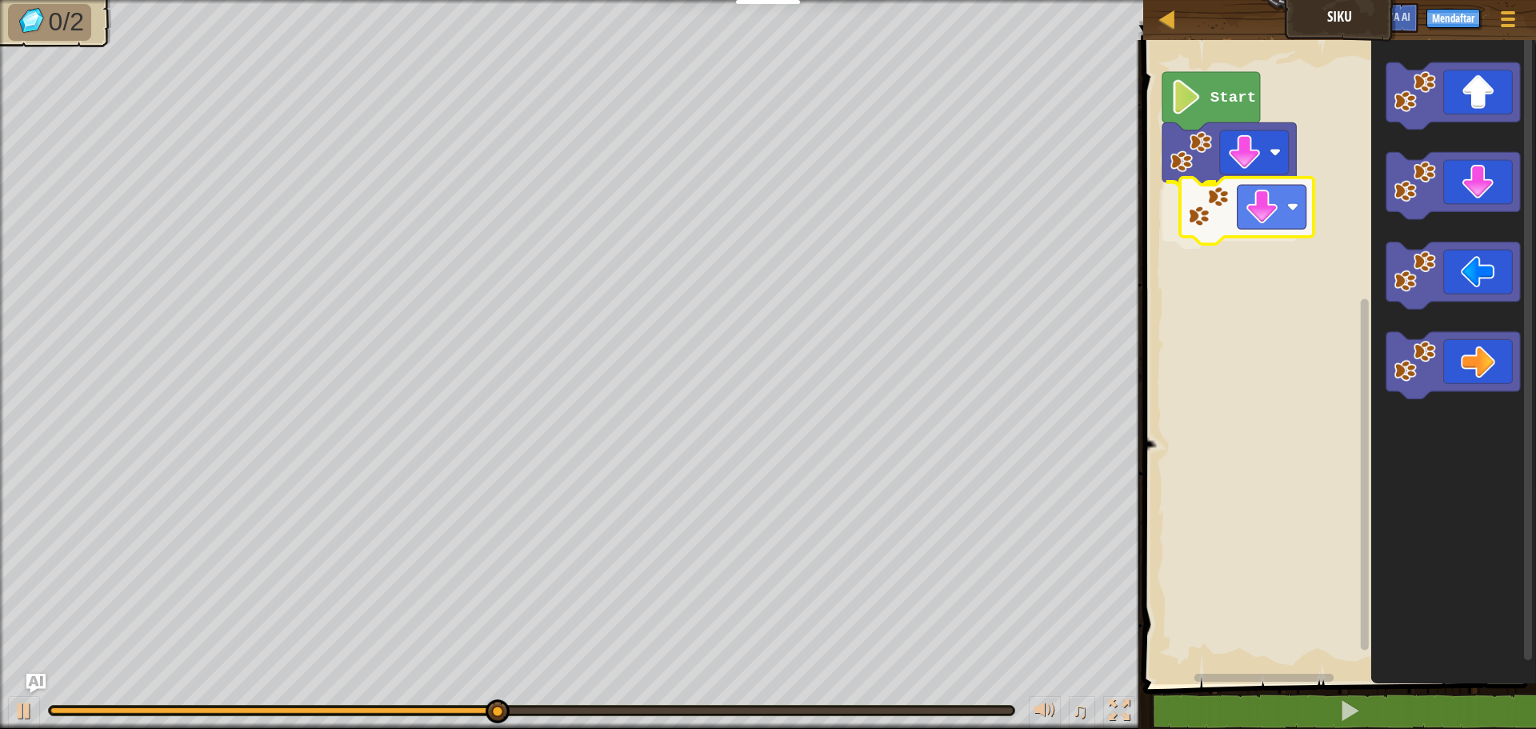
click at [1193, 213] on div "Start" at bounding box center [1337, 358] width 398 height 652
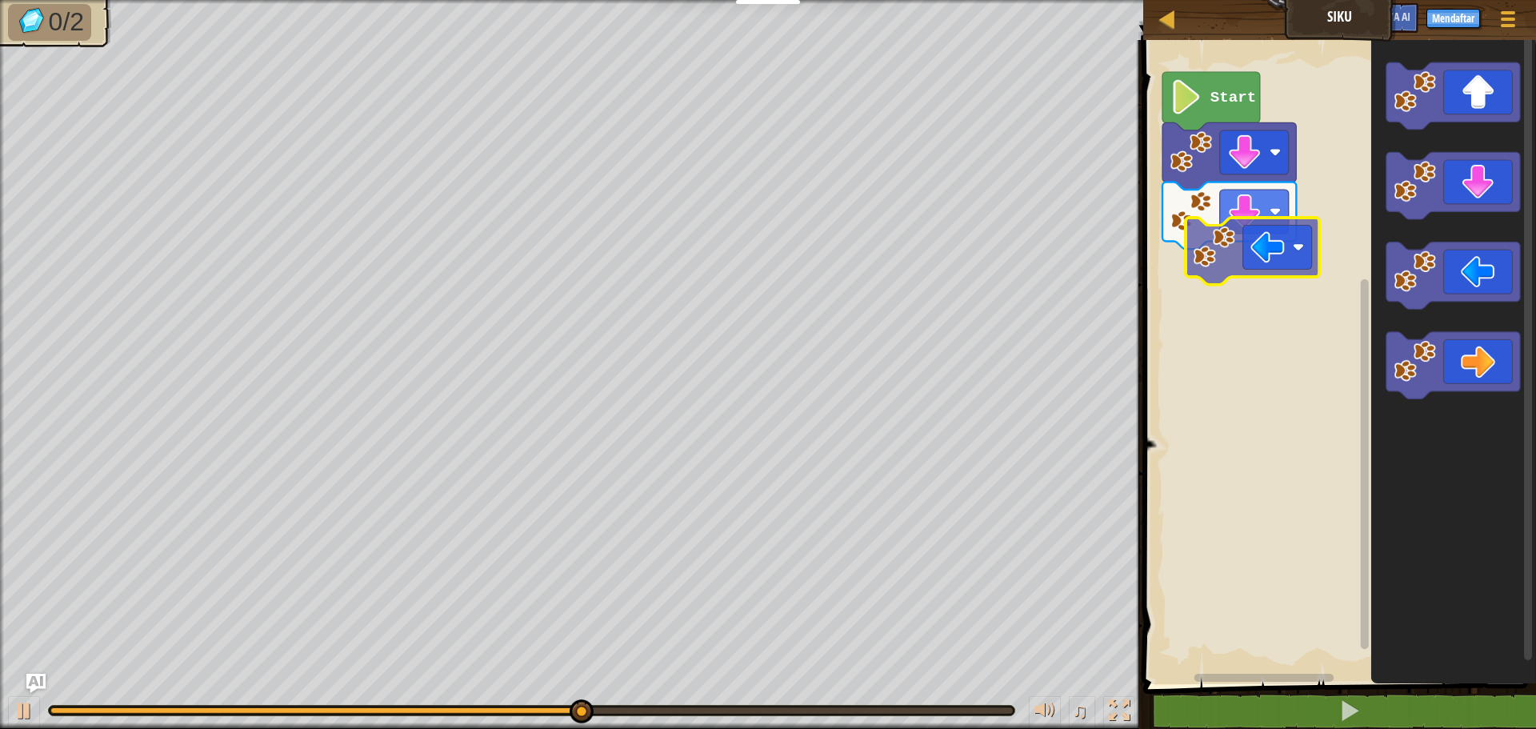
click at [1259, 264] on div "Start" at bounding box center [1337, 358] width 398 height 652
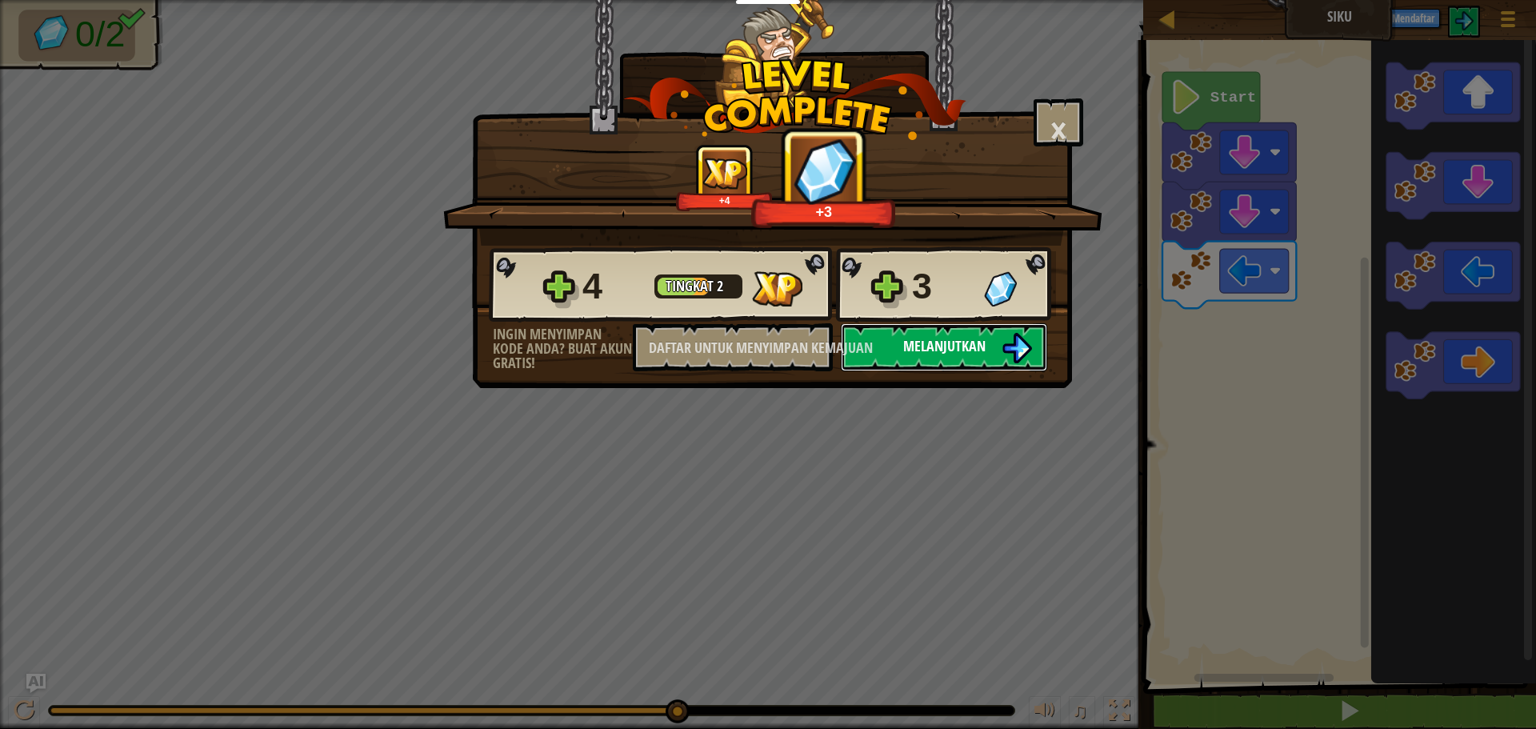
click at [962, 361] on button "Melanjutkan" at bounding box center [944, 347] width 206 height 48
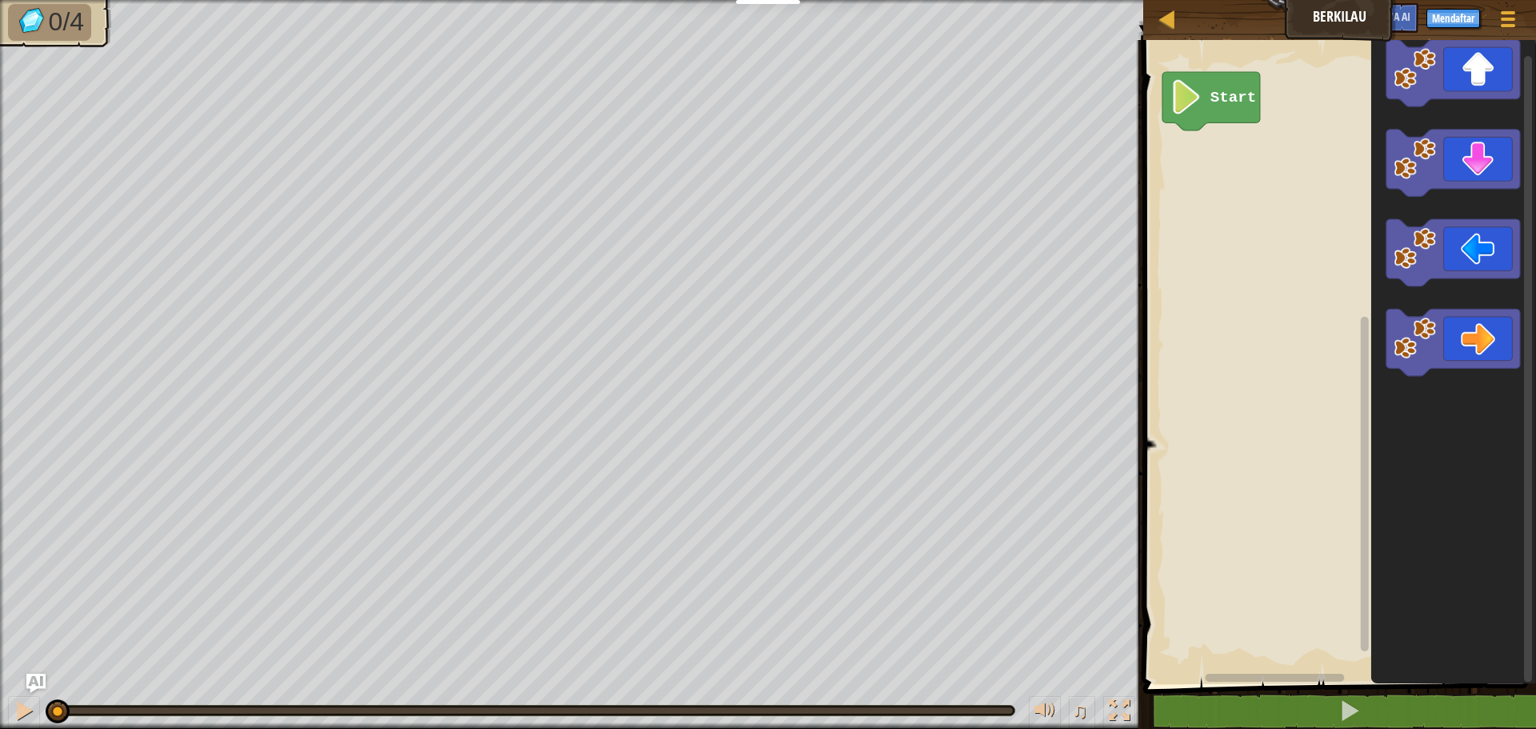
click at [1316, 233] on div "Start" at bounding box center [1337, 358] width 398 height 652
click at [1223, 159] on div "Start" at bounding box center [1337, 358] width 398 height 652
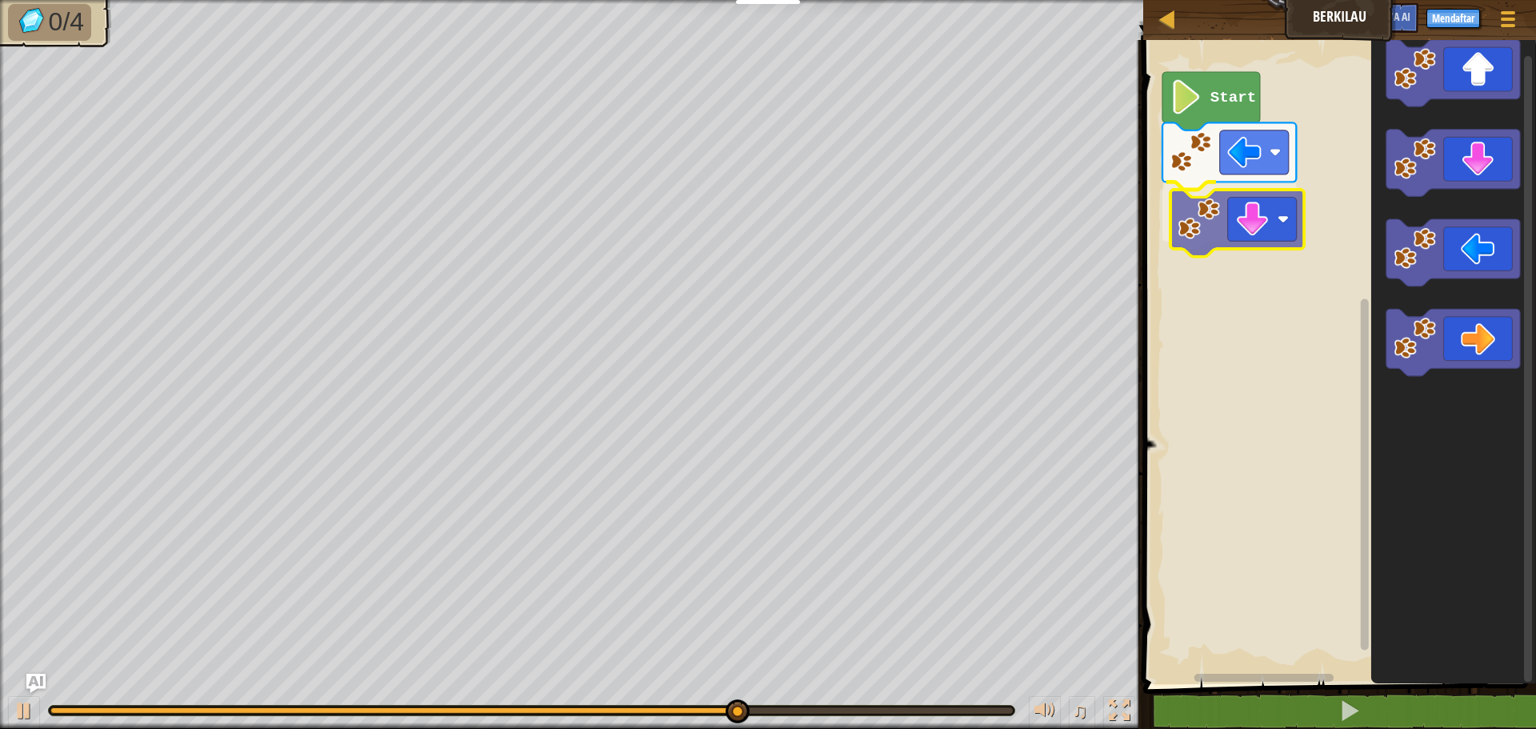
click at [1254, 220] on div "Start" at bounding box center [1337, 358] width 398 height 652
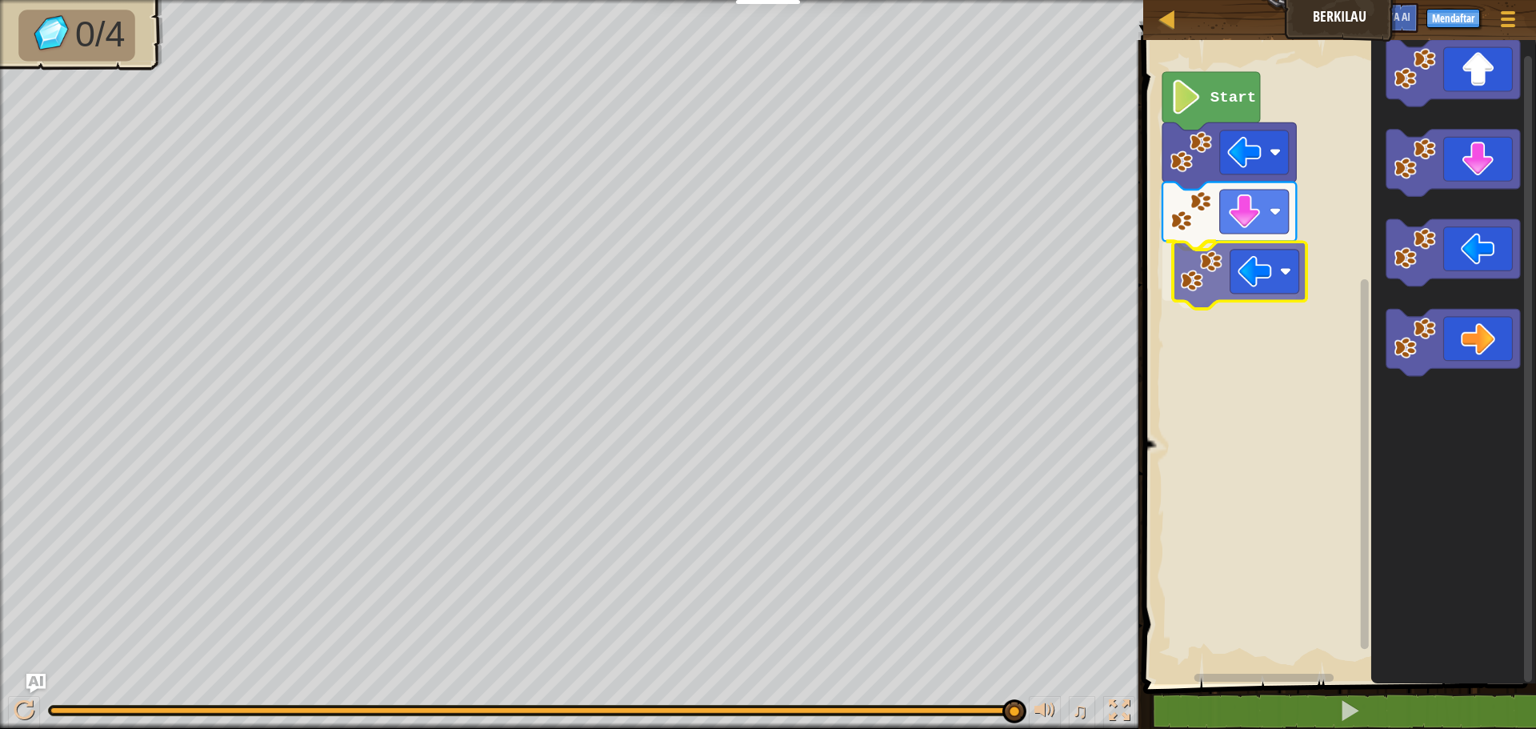
click at [1254, 288] on div "Start" at bounding box center [1337, 358] width 398 height 652
